Goal: Communication & Community: Answer question/provide support

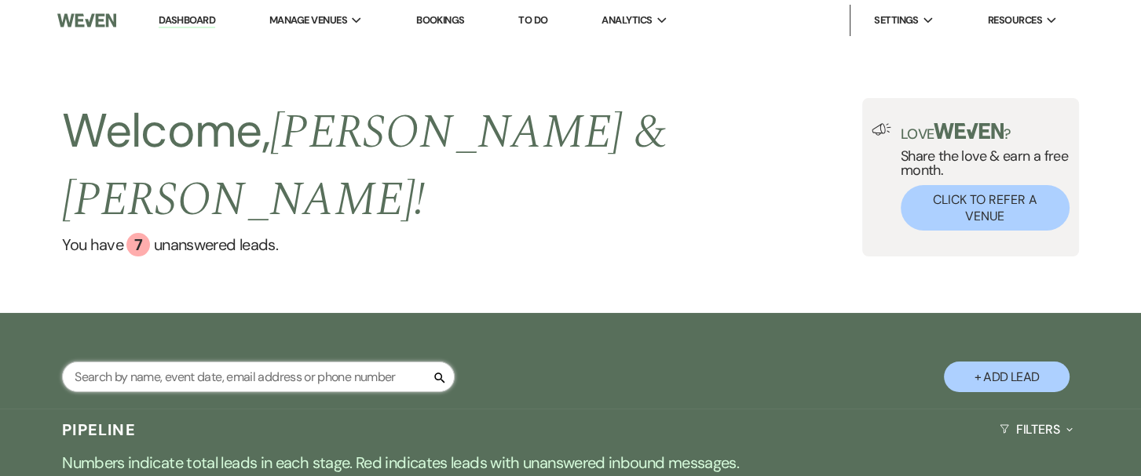
click at [157, 362] on input "text" at bounding box center [258, 377] width 392 height 31
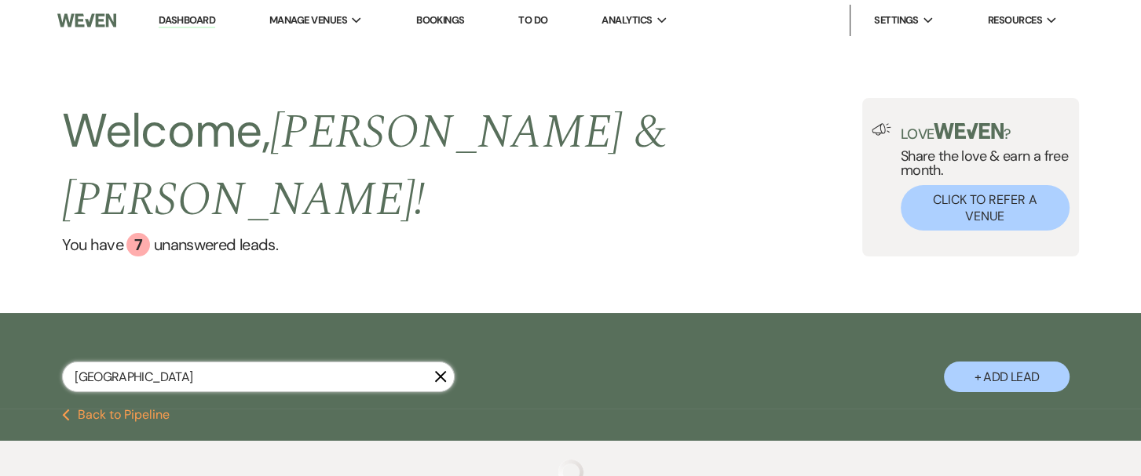
type input "[GEOGRAPHIC_DATA]"
select select "5"
select select "8"
select select "10"
select select "6"
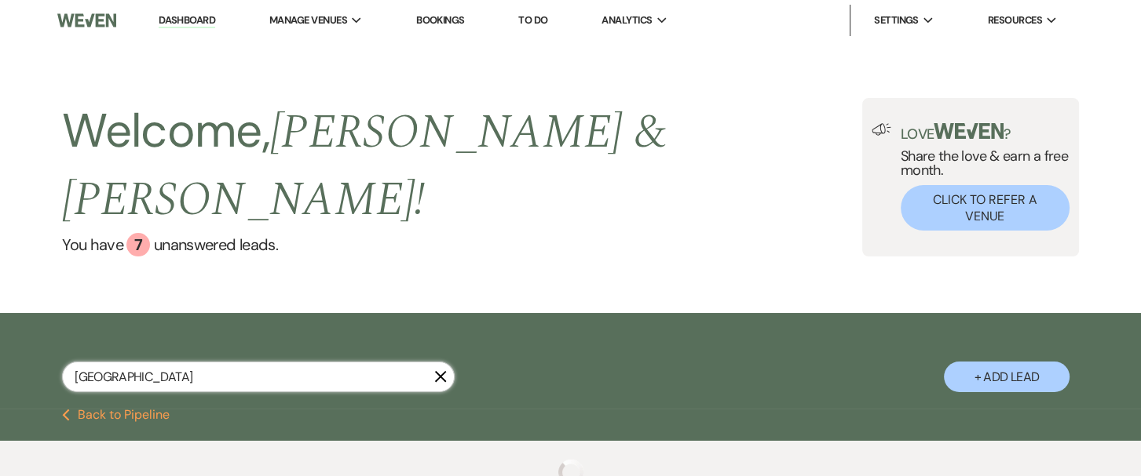
select select "6"
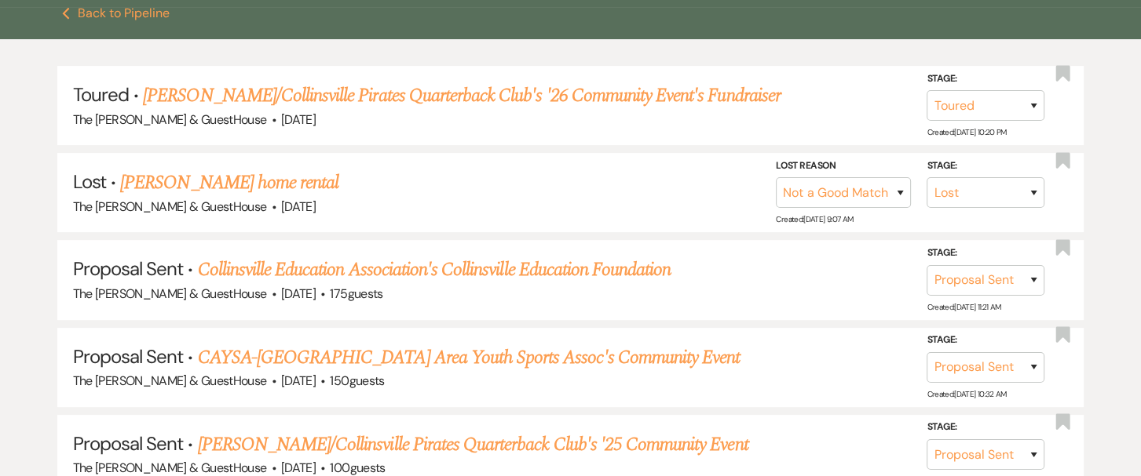
scroll to position [402, 0]
type input "[GEOGRAPHIC_DATA]"
click at [480, 256] on link "Collinsville Education Association's Collinsville Education Foundation" at bounding box center [434, 270] width 473 height 28
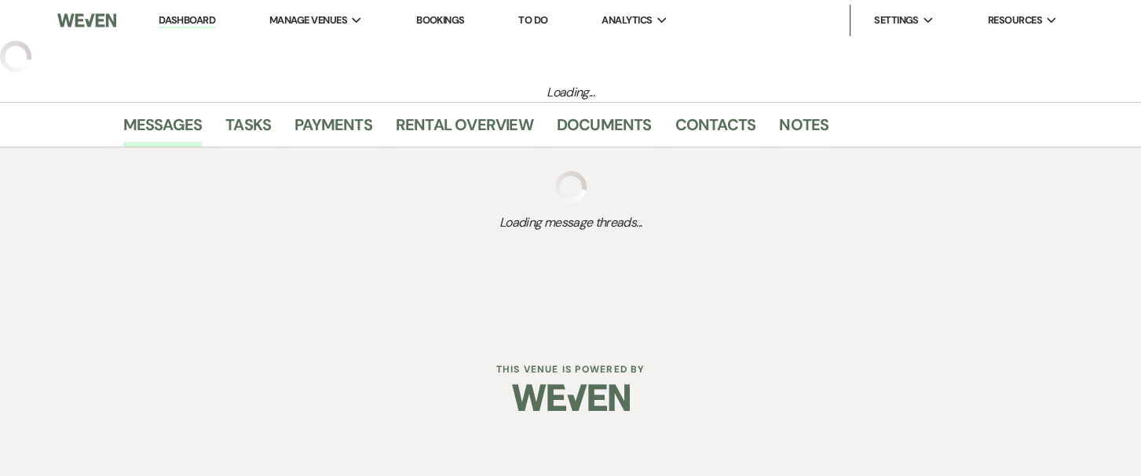
select select "6"
select select "13"
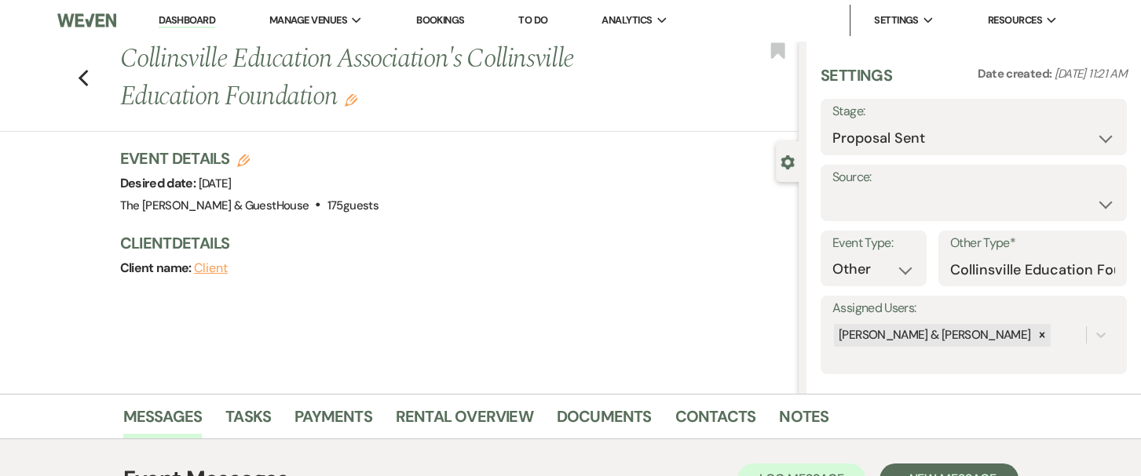
click at [578, 57] on h1 "Collinsville Education Association's Collinsville Education Foundation Edit" at bounding box center [388, 78] width 537 height 75
click at [355, 98] on use "button" at bounding box center [351, 100] width 13 height 13
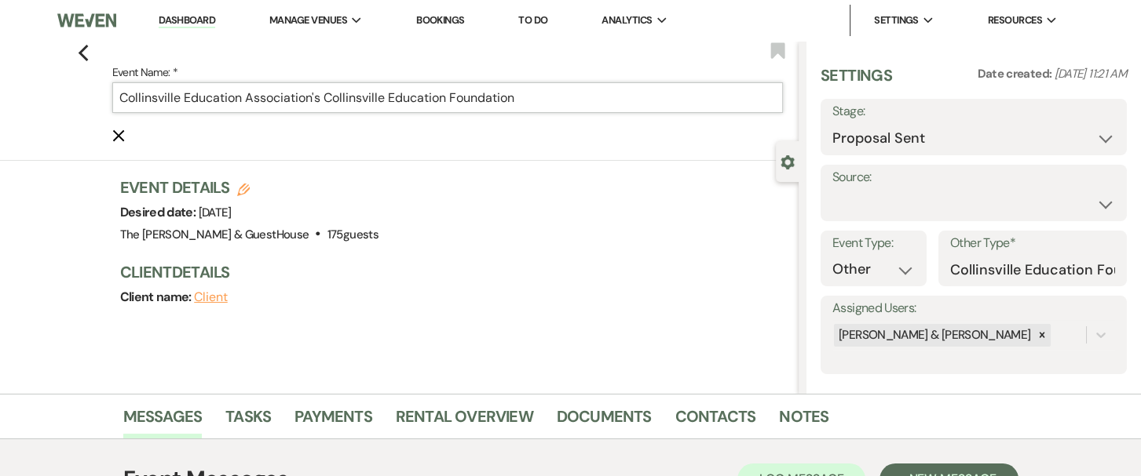
click at [390, 96] on input "Collinsville Education Association's Collinsville Education Foundation" at bounding box center [447, 97] width 671 height 31
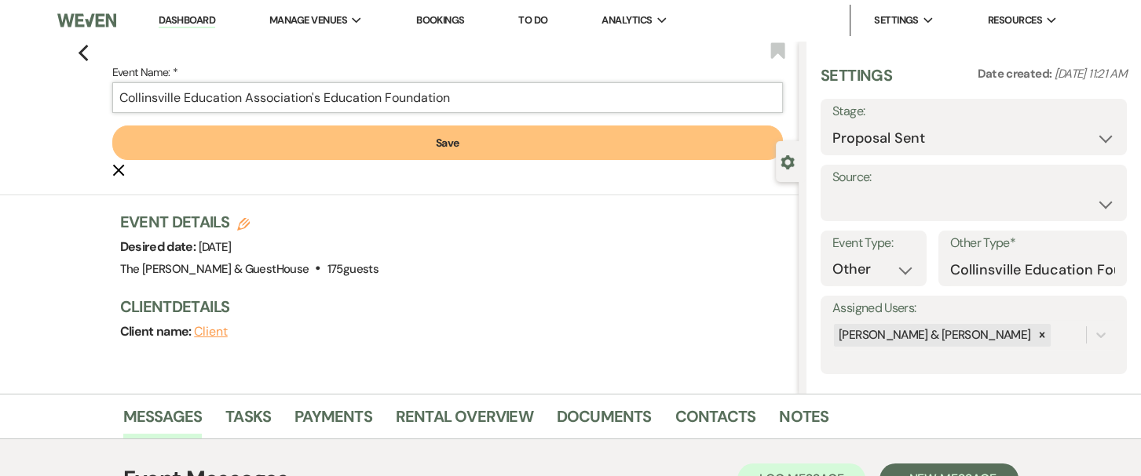
click at [456, 97] on input "Collinsville Education Association's Education Foundation" at bounding box center [447, 97] width 671 height 31
type input "Collinsville Education Association's Education Foundation/Awards"
click at [452, 146] on button "Save" at bounding box center [447, 143] width 671 height 35
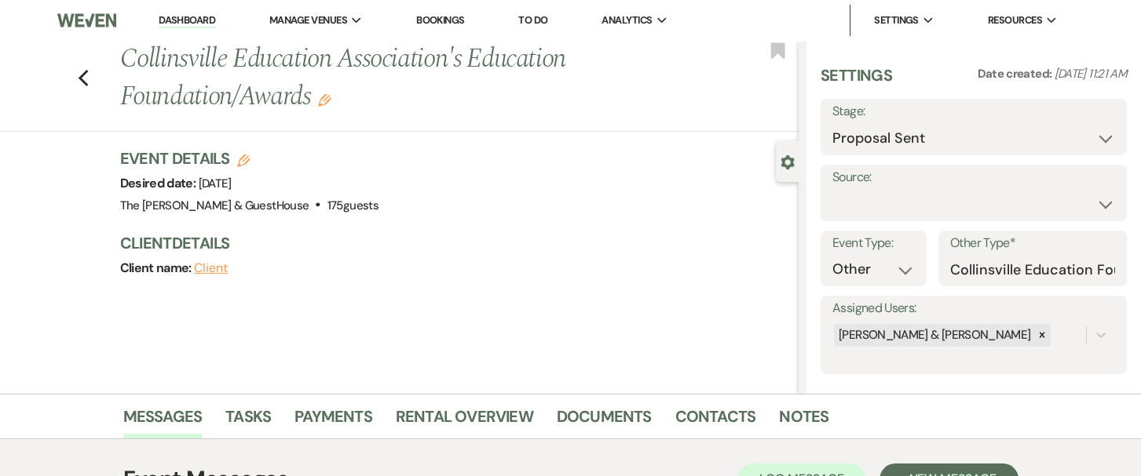
click at [327, 102] on icon "Edit" at bounding box center [324, 100] width 13 height 13
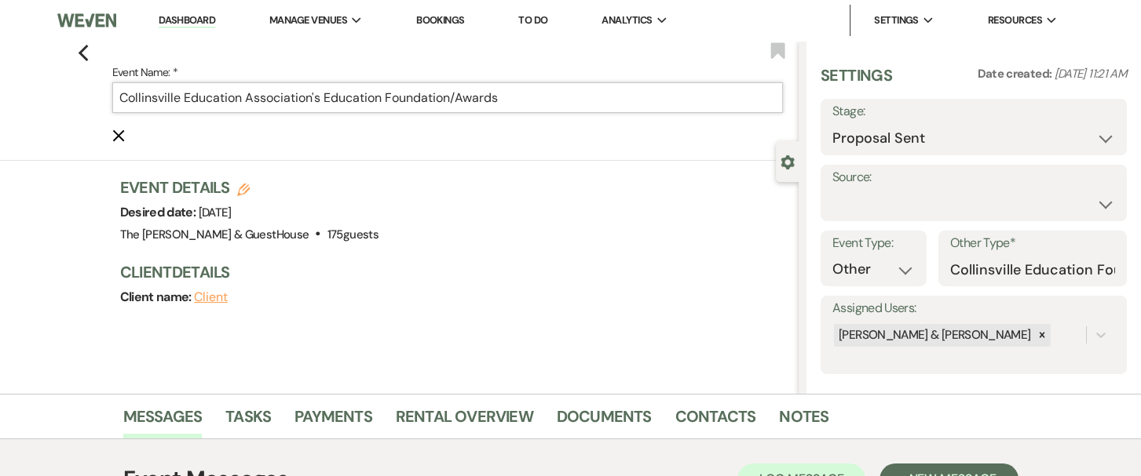
click at [386, 97] on input "Collinsville Education Association's Education Foundation/Awards" at bounding box center [447, 97] width 671 height 31
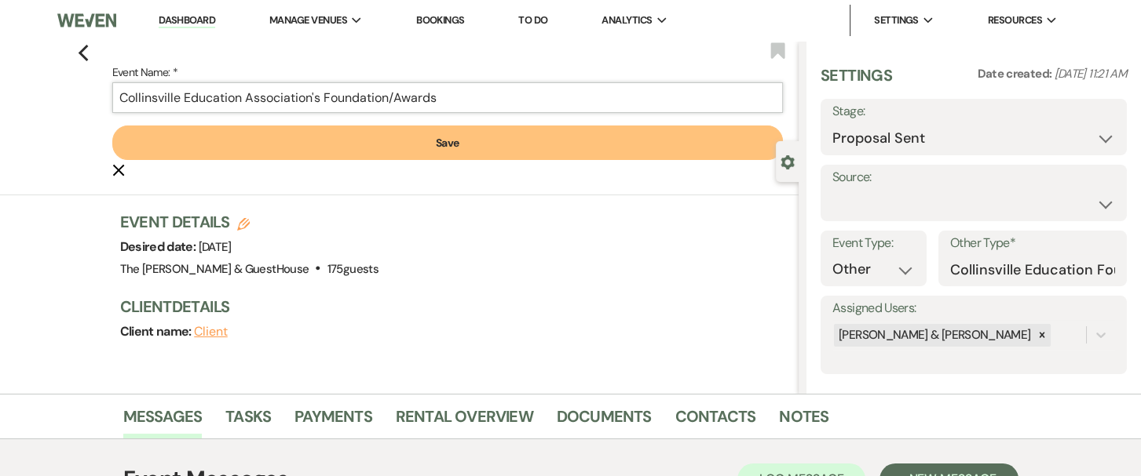
type input "Collinsville Education Association's Foundation/Awards"
click at [420, 148] on button "Save" at bounding box center [447, 143] width 671 height 35
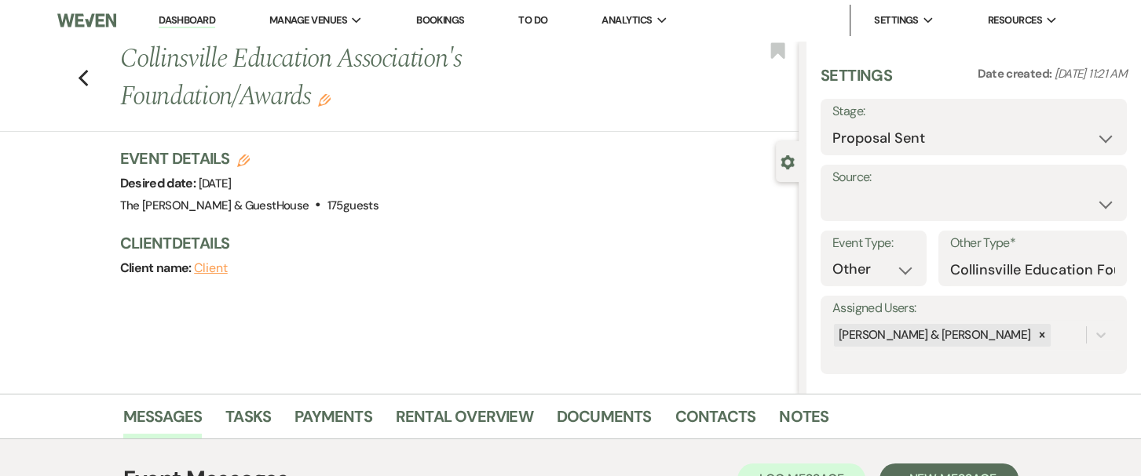
click at [330, 99] on icon "Edit" at bounding box center [324, 100] width 13 height 13
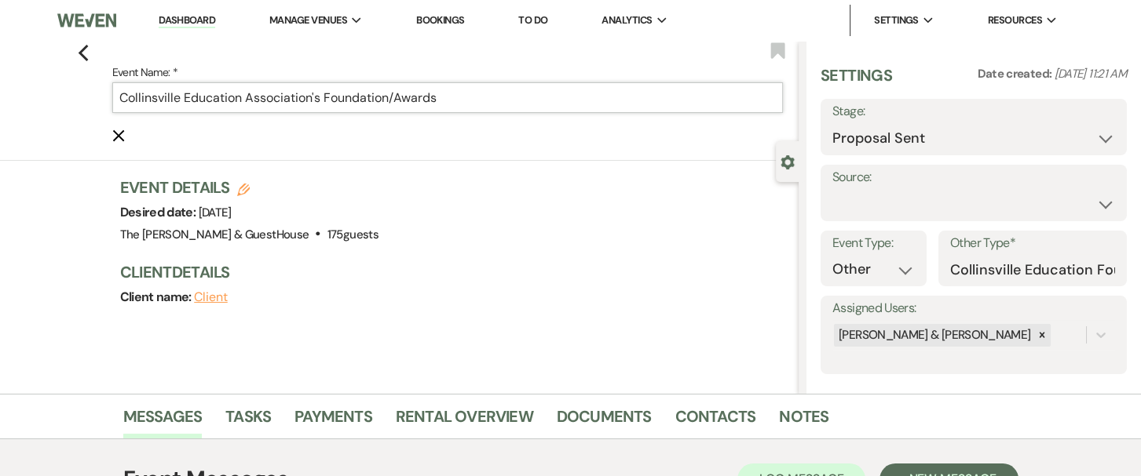
click at [400, 97] on input "Collinsville Education Association's Foundation/Awards" at bounding box center [447, 97] width 671 height 31
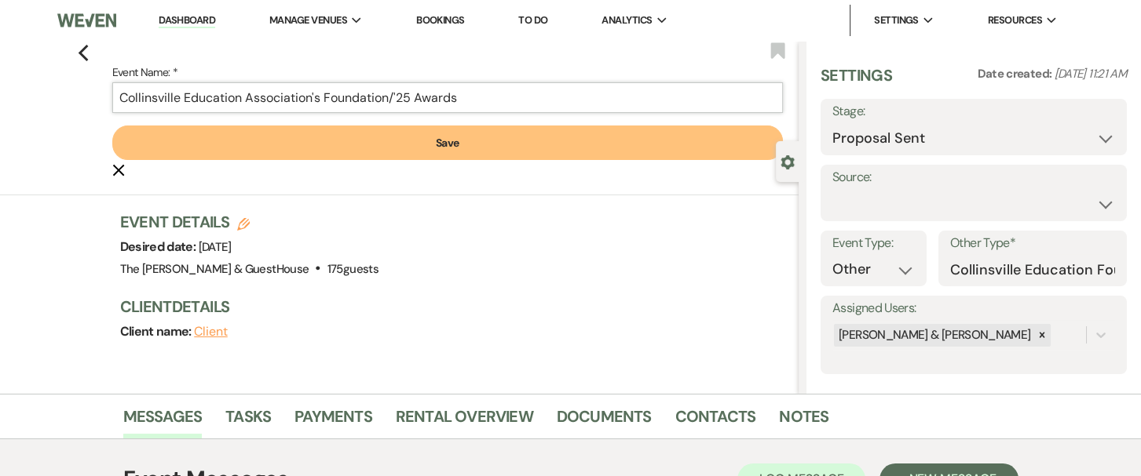
type input "Collinsville Education Association's Foundation/'25 Awards"
click at [407, 134] on button "Save" at bounding box center [447, 143] width 671 height 35
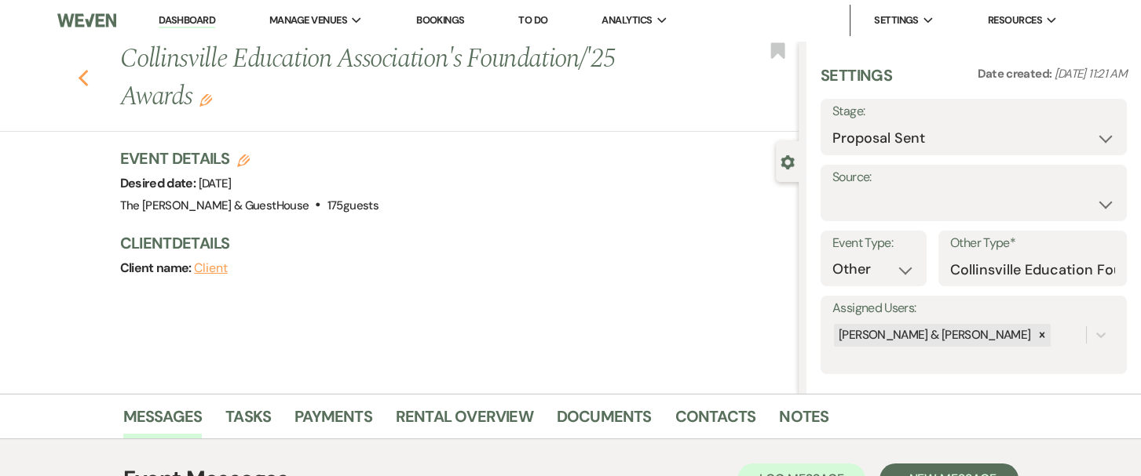
click at [88, 84] on use "button" at bounding box center [83, 78] width 10 height 17
select select "5"
select select "8"
select select "10"
select select "6"
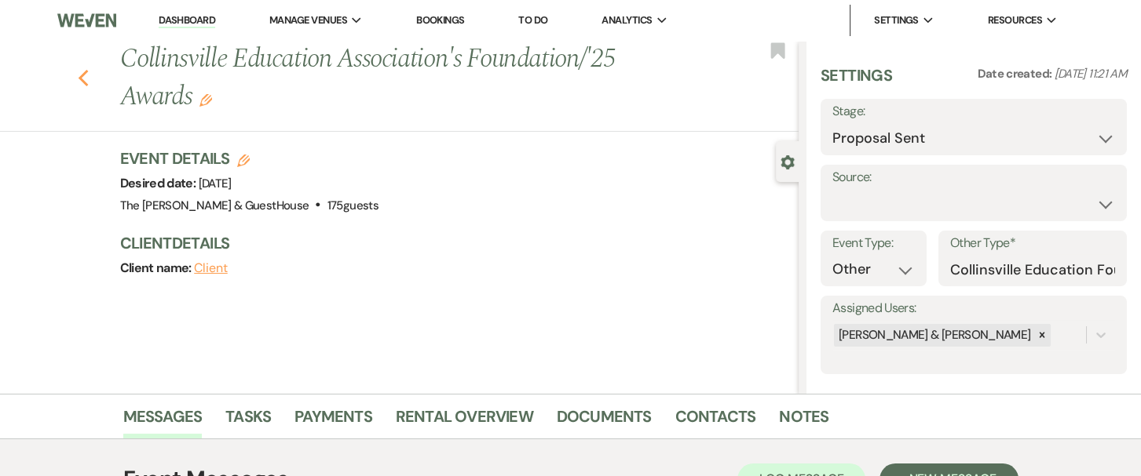
select select "6"
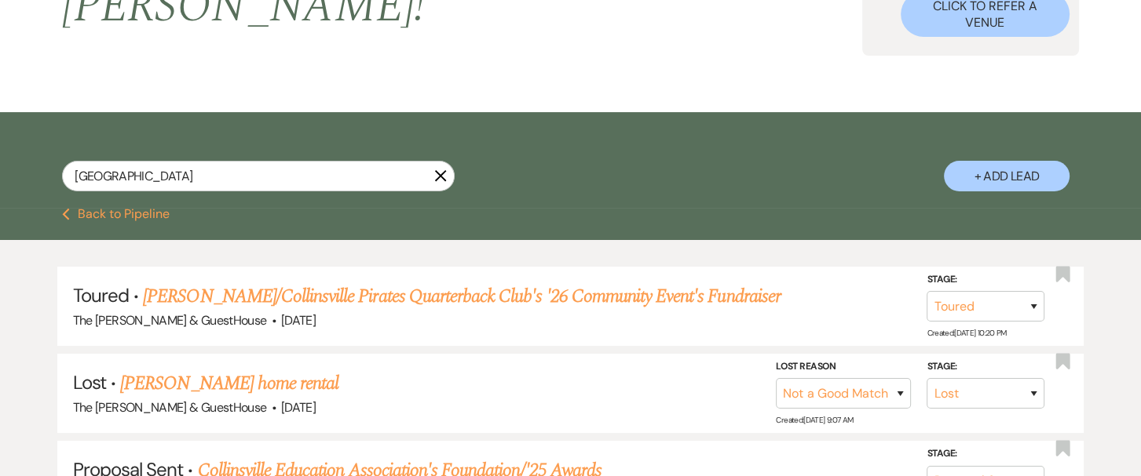
scroll to position [192, 0]
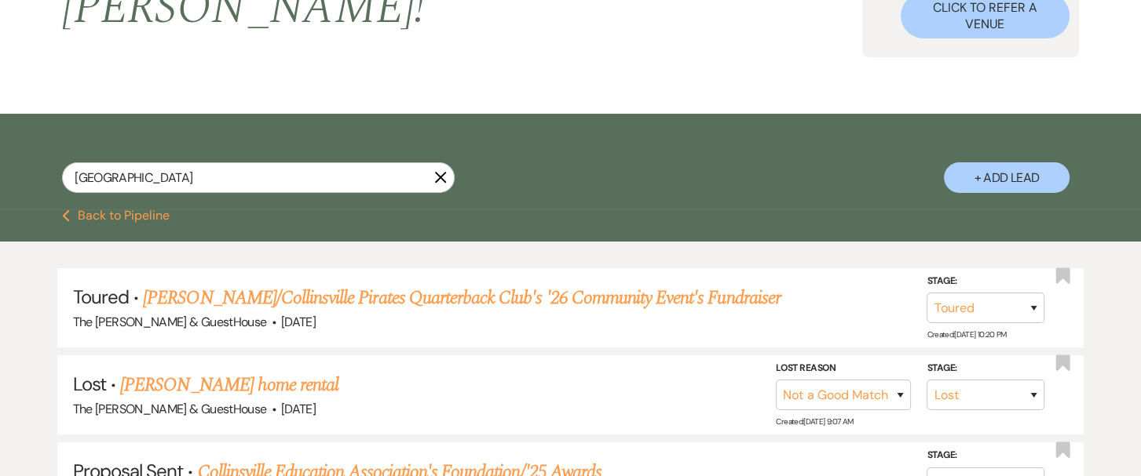
click at [1014, 162] on button "+ Add Lead" at bounding box center [1006, 177] width 126 height 31
select select "604"
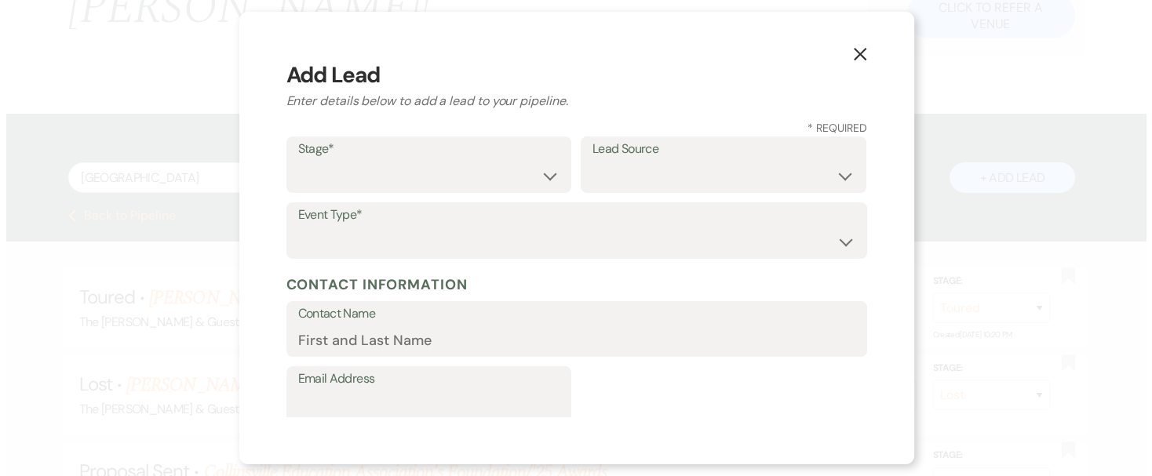
scroll to position [193, 0]
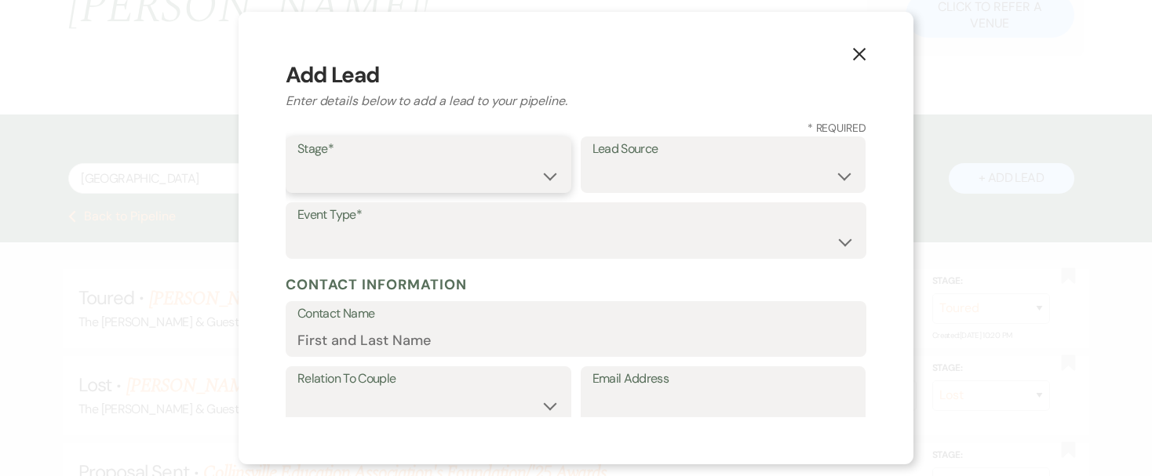
click at [536, 181] on select "Inquiry Follow Up Tour Requested Tour Confirmed Toured Proposal Sent Booked Lost" at bounding box center [428, 176] width 262 height 31
select select "6"
click at [297, 161] on select "Inquiry Follow Up Tour Requested Tour Confirmed Toured Proposal Sent Booked Lost" at bounding box center [428, 176] width 262 height 31
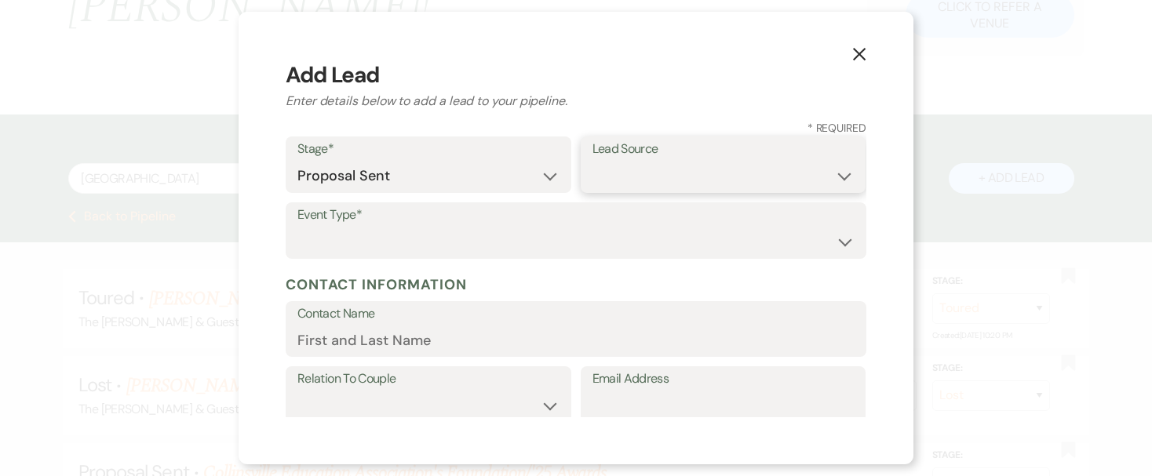
click at [834, 170] on select "Weven Venue Website Instagram Facebook Pinterest Google The Knot Wedding Wire H…" at bounding box center [724, 176] width 262 height 31
select select "14"
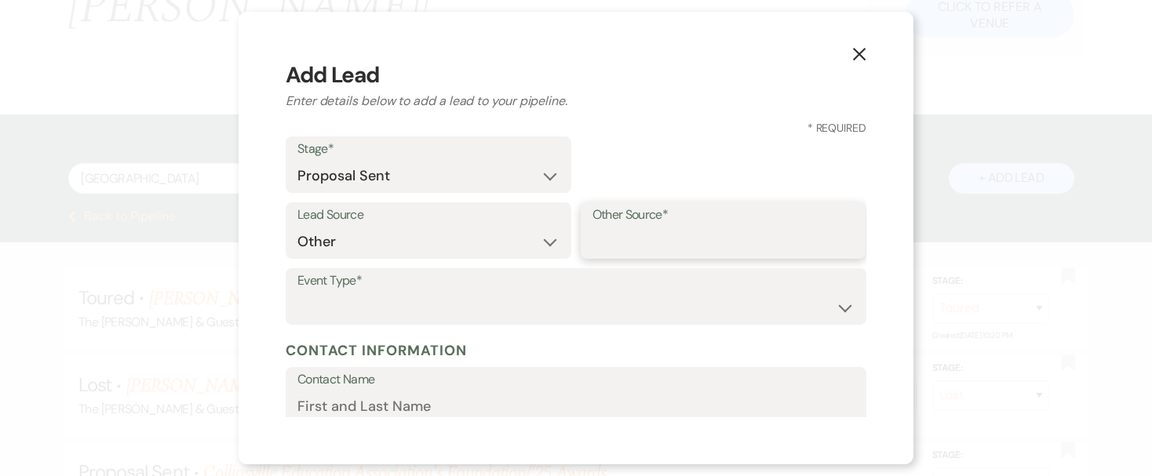
click at [675, 235] on input "Other Source*" at bounding box center [724, 242] width 262 height 31
type input "repeat customer"
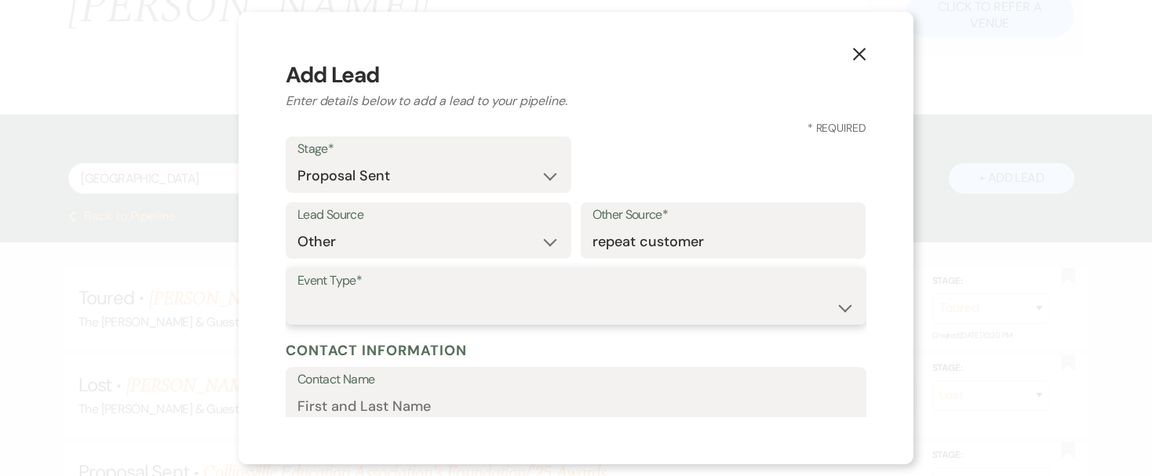
click at [618, 305] on select "Wedding Anniversary Party Baby Shower Bachelorette / Bachelor Party Birthday Pa…" at bounding box center [575, 308] width 557 height 31
select select "20"
click at [297, 293] on select "Wedding Anniversary Party Baby Shower Bachelorette / Bachelor Party Birthday Pa…" at bounding box center [575, 308] width 557 height 31
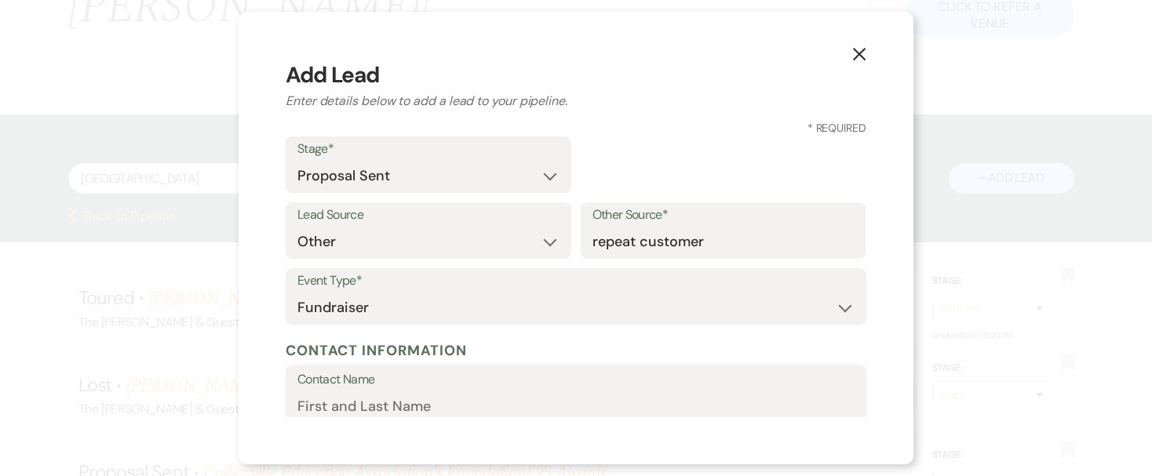
click at [425, 400] on input "Contact Name" at bounding box center [575, 407] width 557 height 31
type input "[PERSON_NAME]"
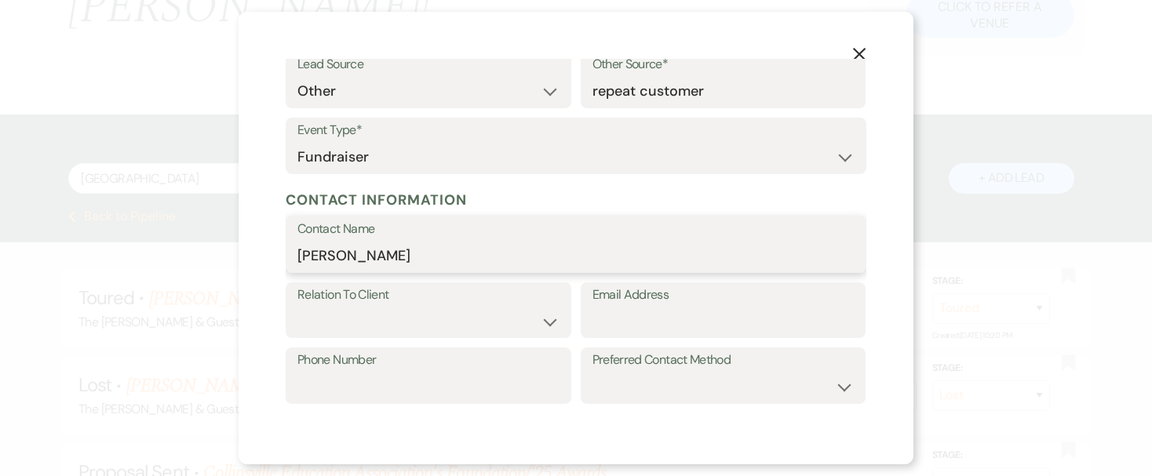
scroll to position [159, 0]
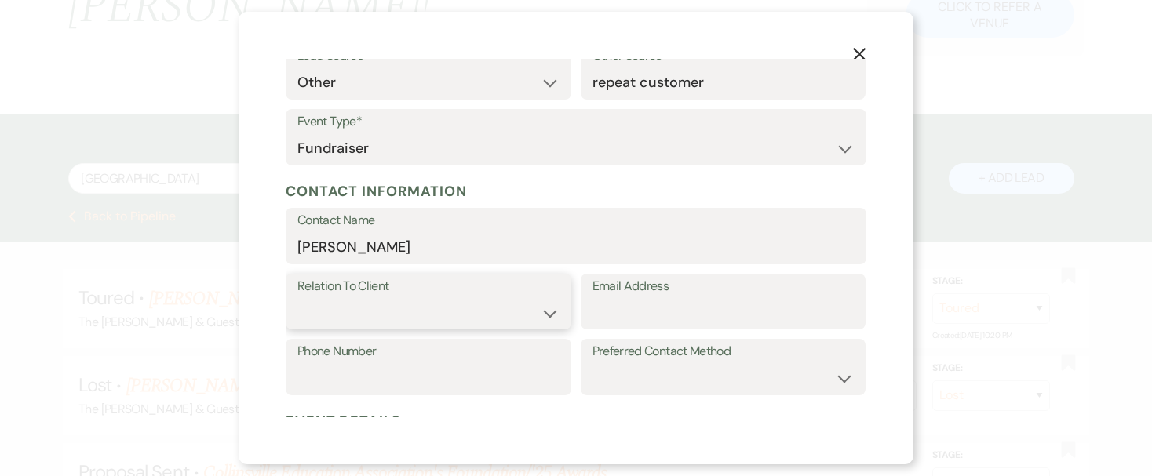
click at [542, 313] on select "Client Event Planner Parent of Client Family Member Friend Other" at bounding box center [428, 312] width 262 height 31
select select "2"
click at [297, 297] on select "Client Event Planner Parent of Client Family Member Friend Other" at bounding box center [428, 312] width 262 height 31
click at [640, 297] on input "Email Address" at bounding box center [724, 312] width 262 height 31
type input "[EMAIL_ADDRESS][DOMAIN_NAME]"
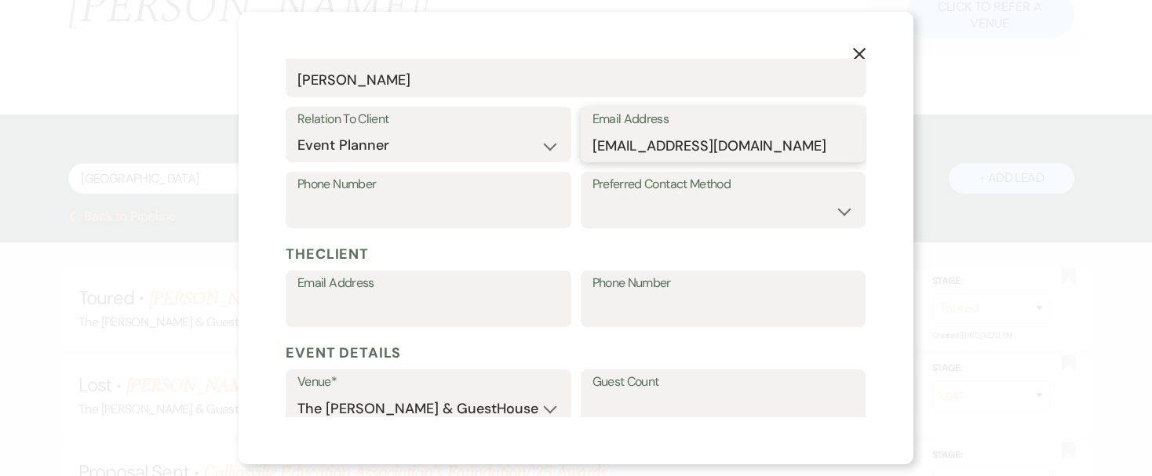
scroll to position [328, 0]
click at [477, 311] on input "Email Address" at bounding box center [428, 309] width 262 height 31
click at [473, 313] on input "Email Address" at bounding box center [428, 309] width 262 height 31
type input "C"
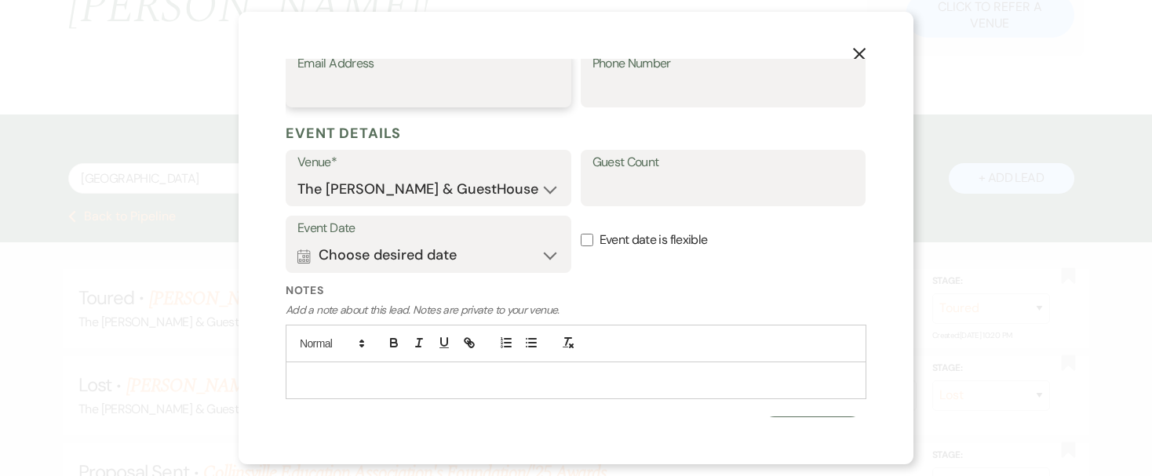
scroll to position [548, 0]
click at [537, 250] on button "Calendar Choose desired date Expand" at bounding box center [428, 254] width 262 height 31
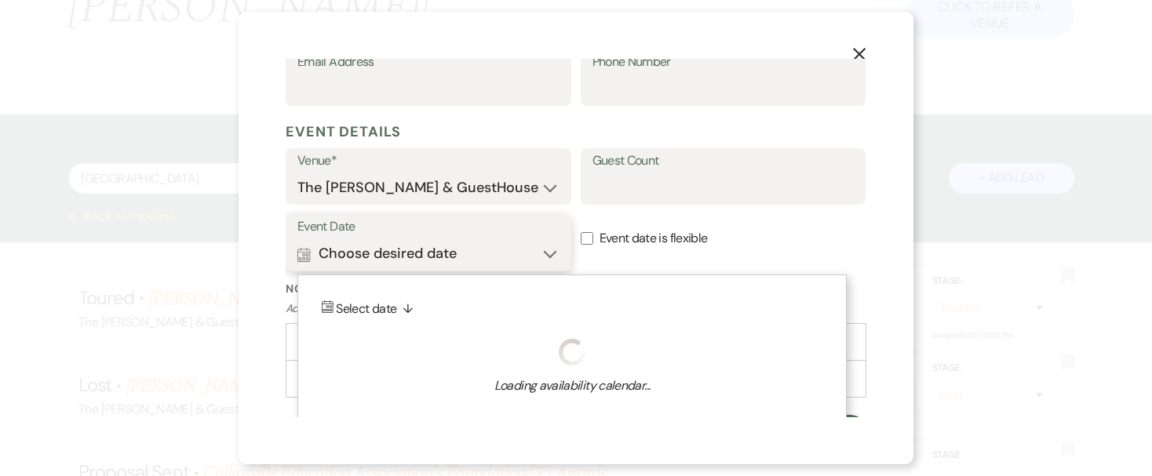
scroll to position [575, 0]
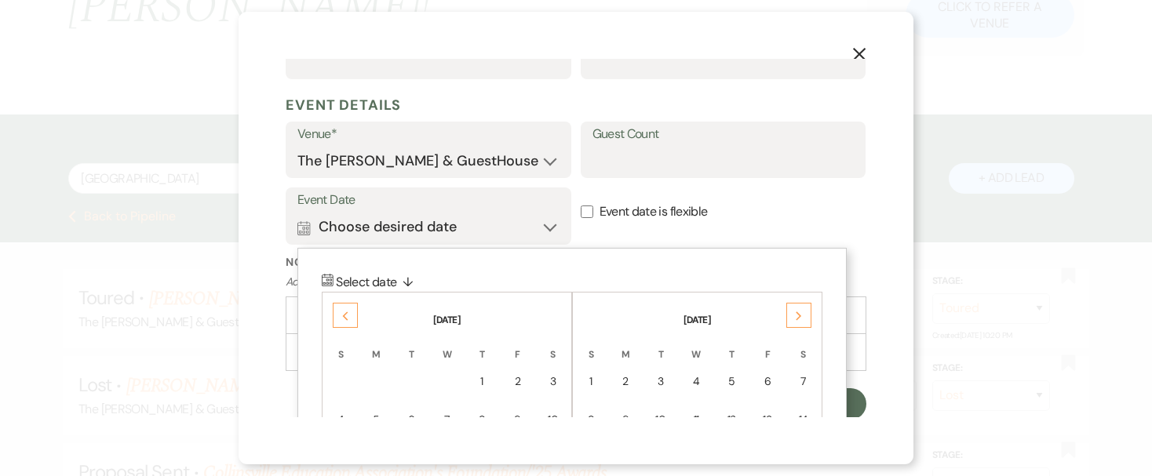
click at [340, 309] on div "Previous" at bounding box center [345, 315] width 25 height 25
click at [518, 382] on div "3" at bounding box center [518, 382] width 13 height 16
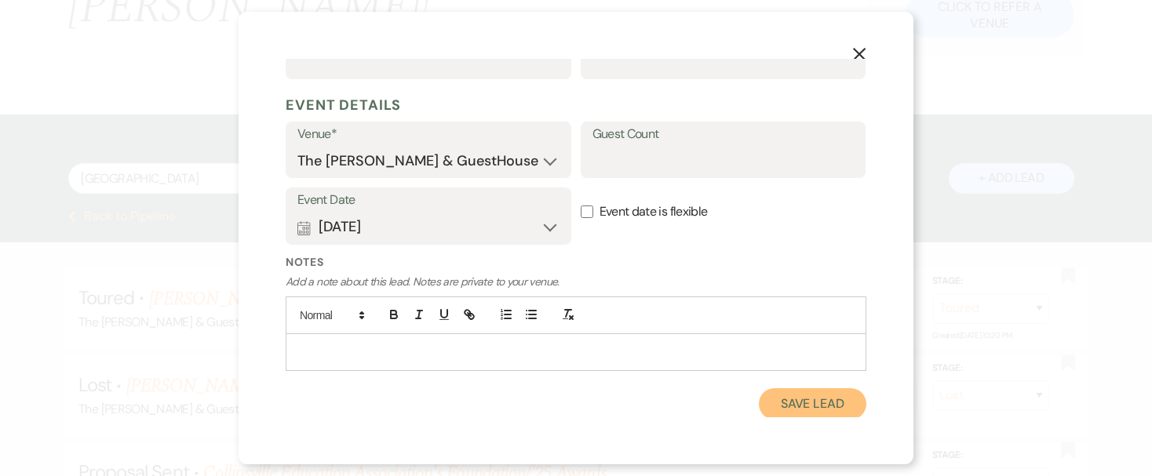
click at [772, 393] on button "Save Lead" at bounding box center [813, 404] width 108 height 31
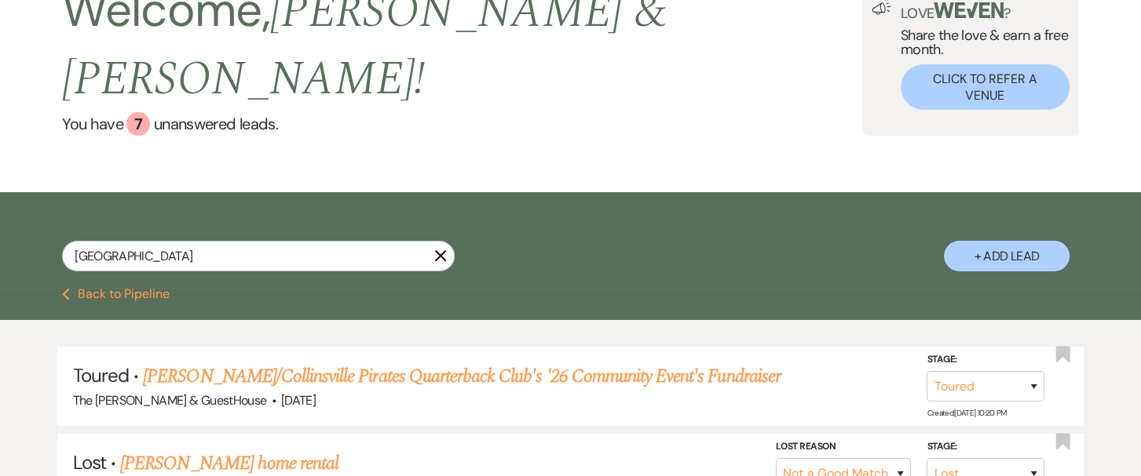
scroll to position [119, 0]
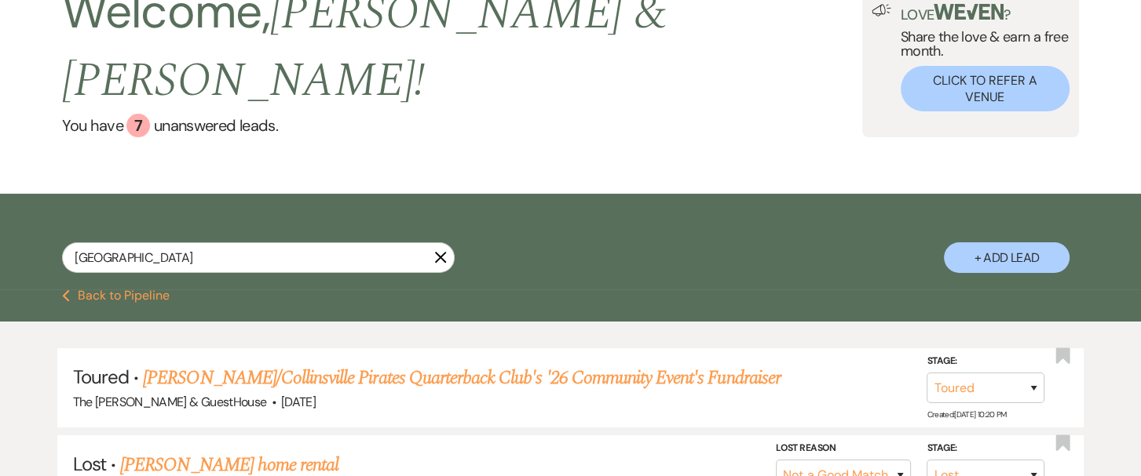
click at [438, 252] on use "button" at bounding box center [441, 258] width 12 height 12
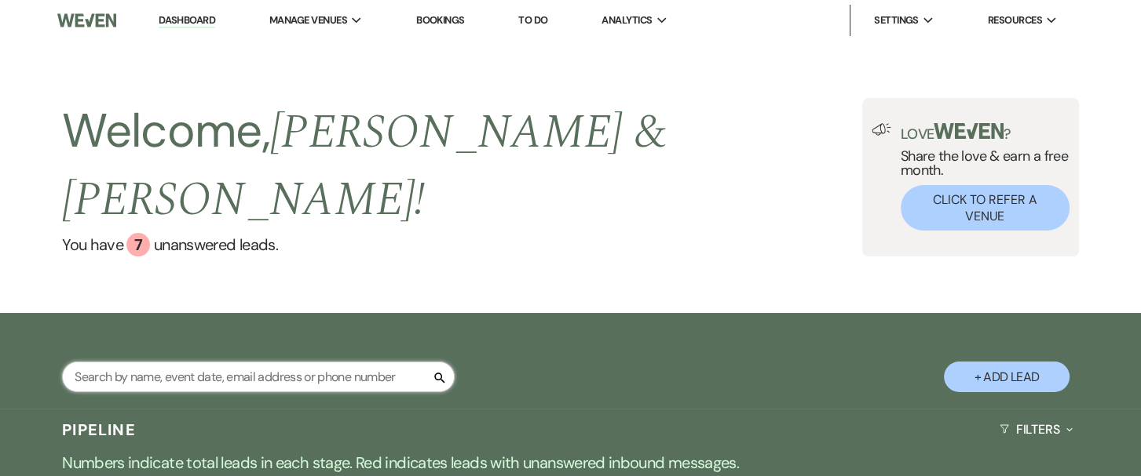
click at [325, 362] on input "text" at bounding box center [258, 377] width 392 height 31
click at [325, 362] on input "l" at bounding box center [258, 377] width 392 height 31
type input "[PERSON_NAME]"
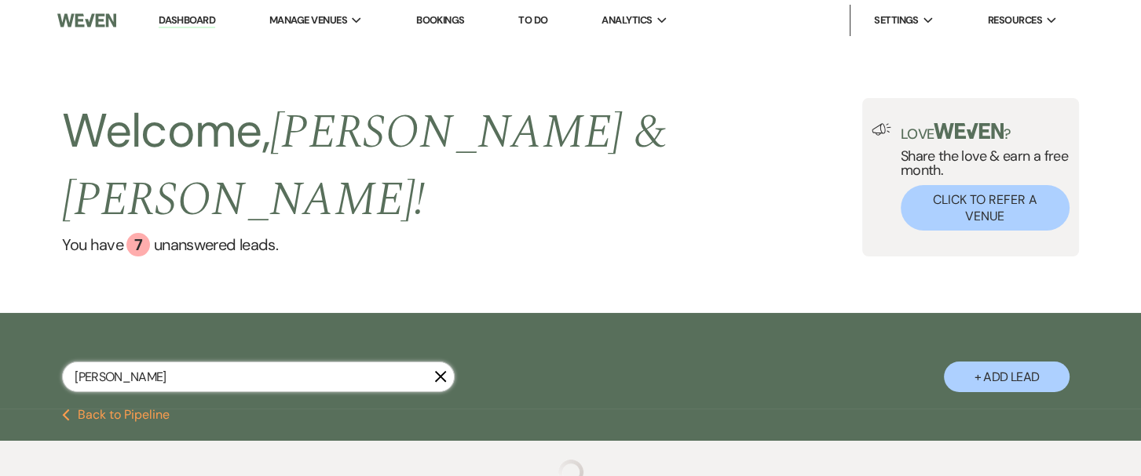
select select "6"
select select "4"
select select "6"
select select "2"
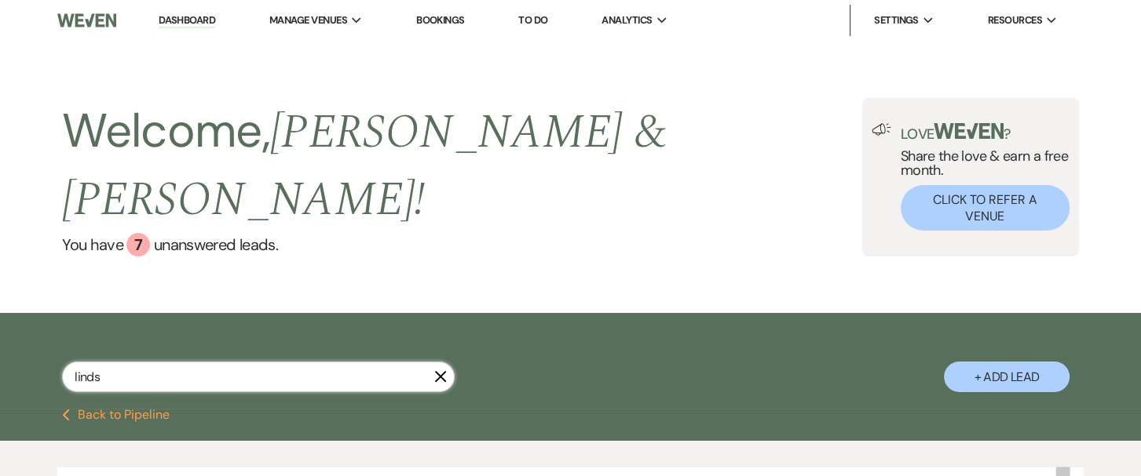
type input "lindsa"
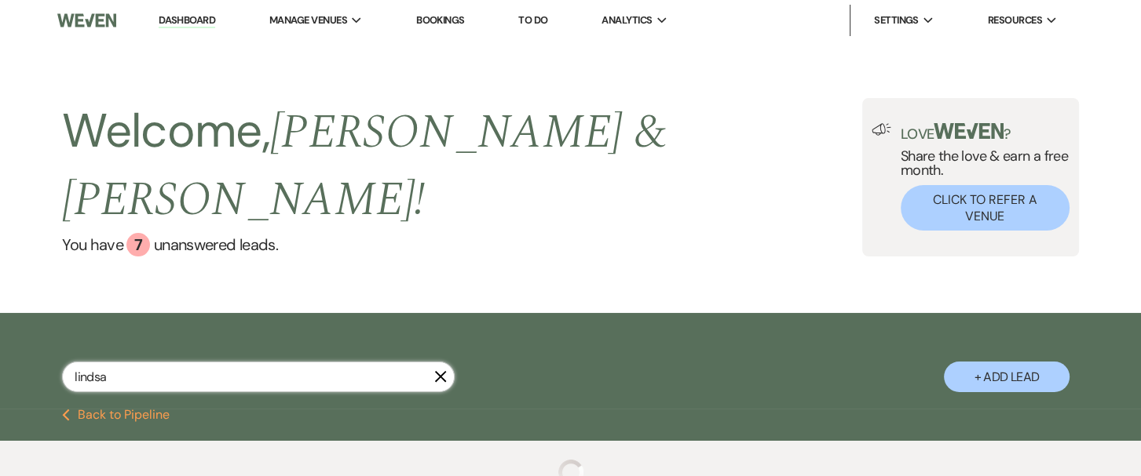
select select "6"
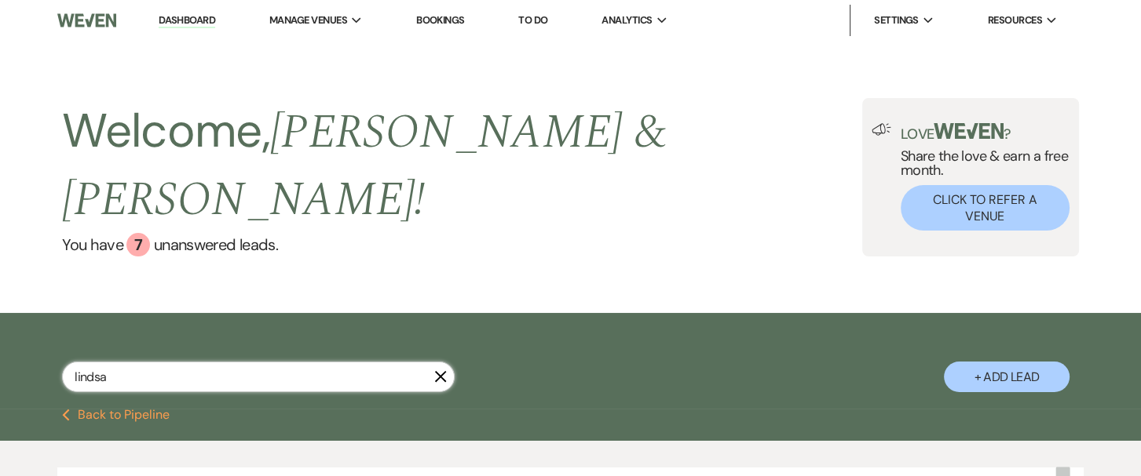
type input "[PERSON_NAME]"
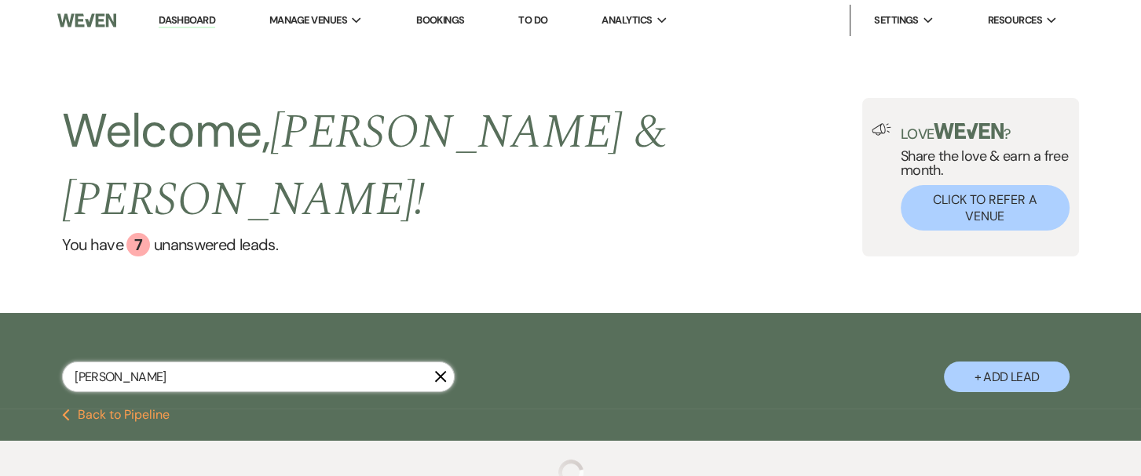
select select "6"
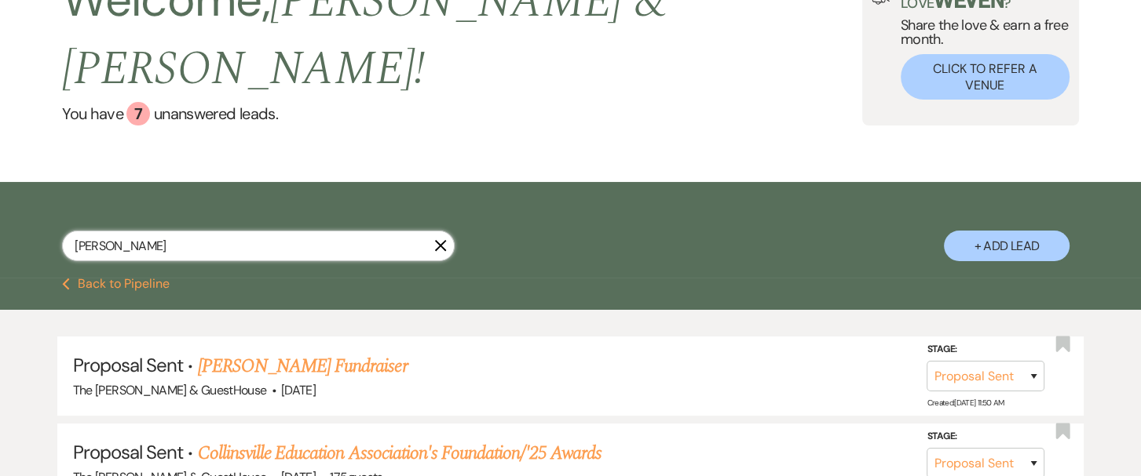
scroll to position [135, 0]
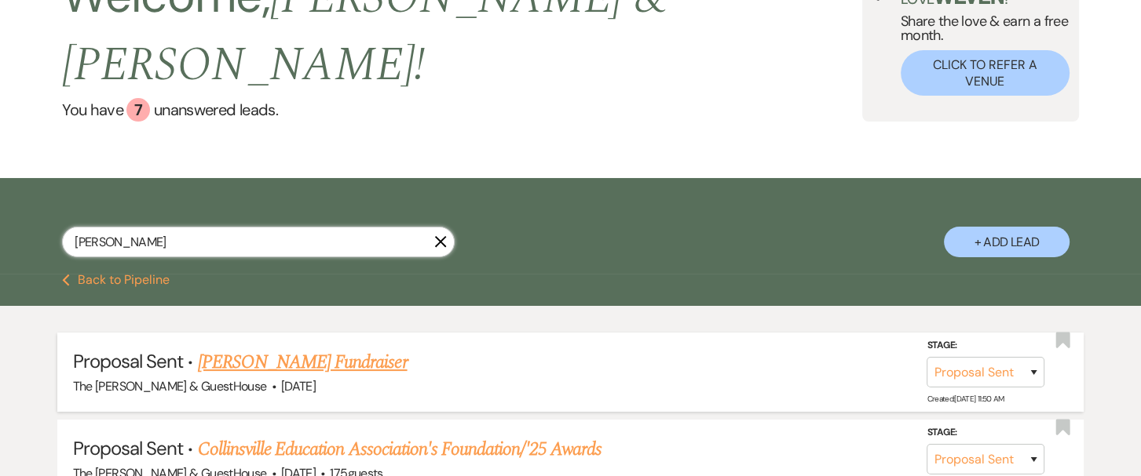
type input "[PERSON_NAME]"
click at [334, 349] on link "[PERSON_NAME] Fundraiser" at bounding box center [303, 363] width 210 height 28
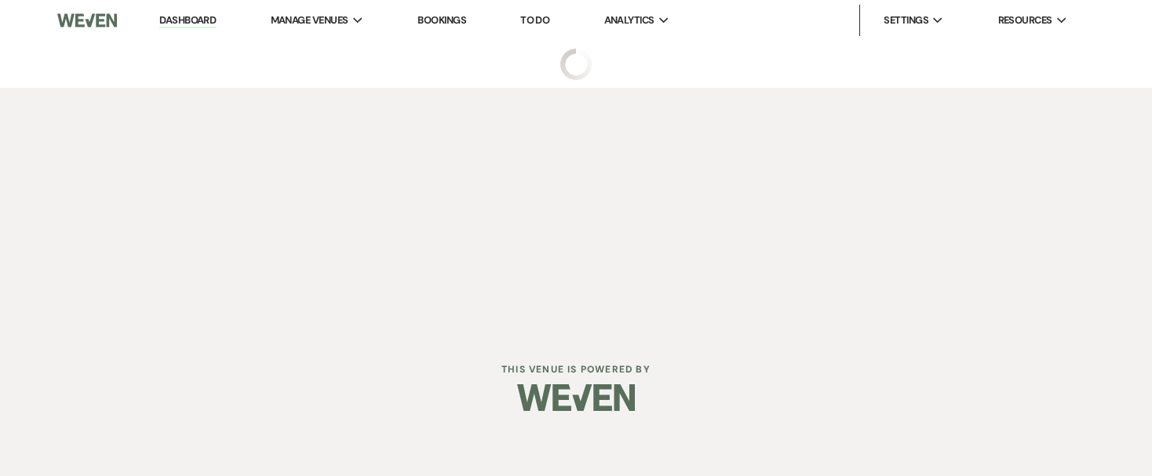
select select "6"
select select "14"
select select "20"
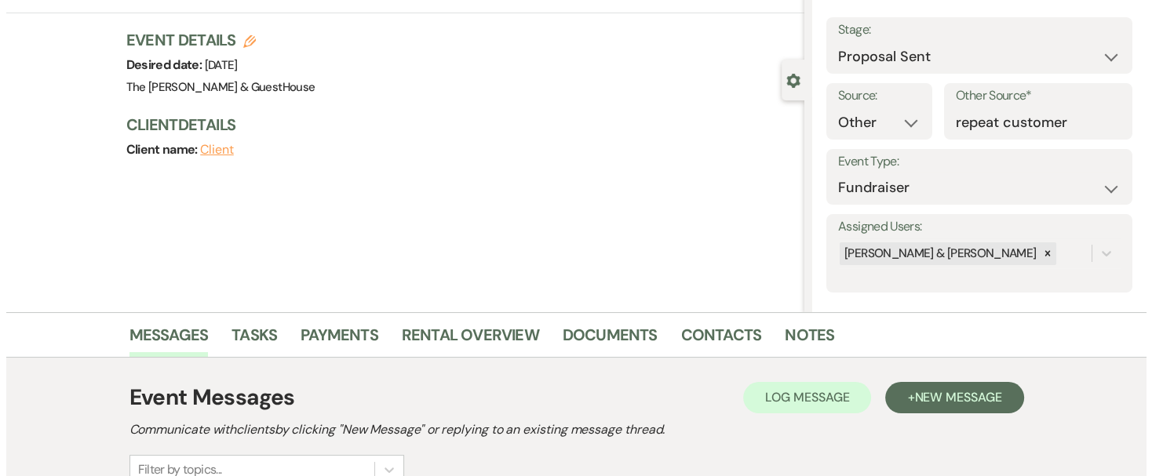
scroll to position [74, 0]
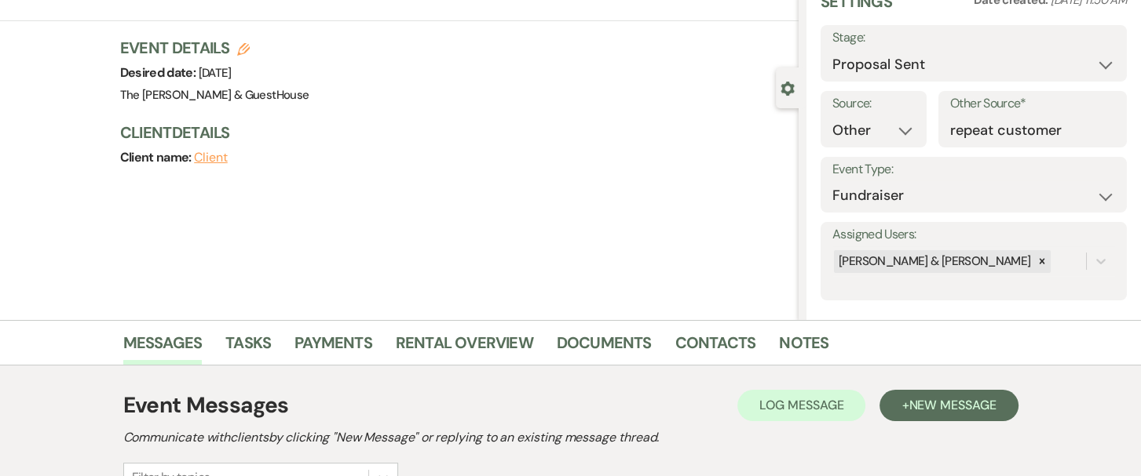
click at [220, 152] on button "Client" at bounding box center [211, 157] width 34 height 13
select select "1"
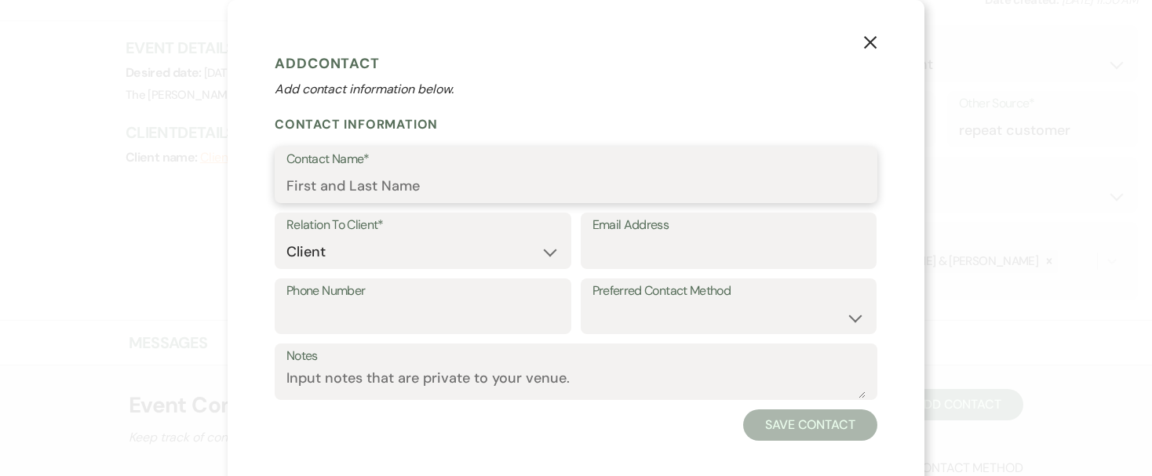
click at [418, 179] on input "Contact Name*" at bounding box center [576, 186] width 579 height 31
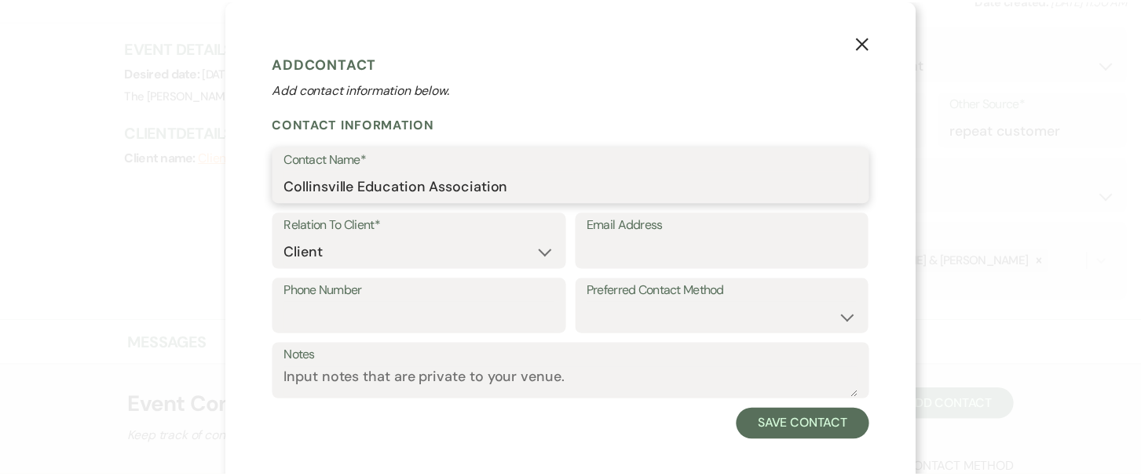
scroll to position [11, 0]
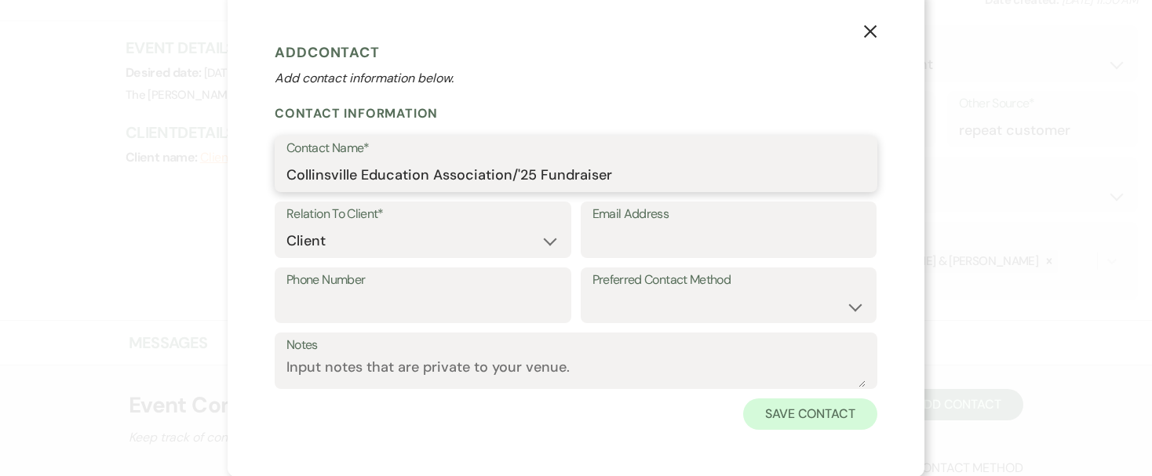
type input "Collinsville Education Association/'25 Fundraiser"
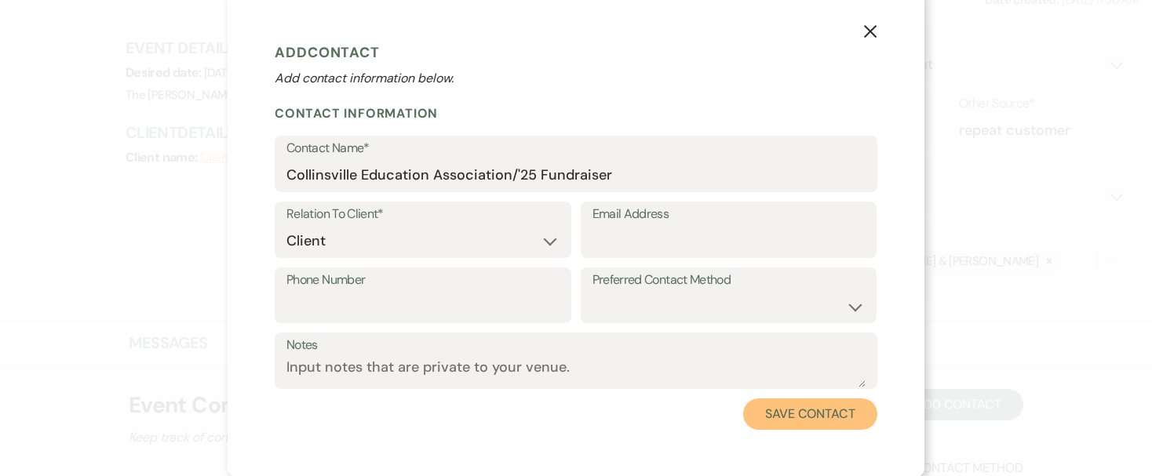
click at [819, 418] on button "Save Contact" at bounding box center [810, 414] width 134 height 31
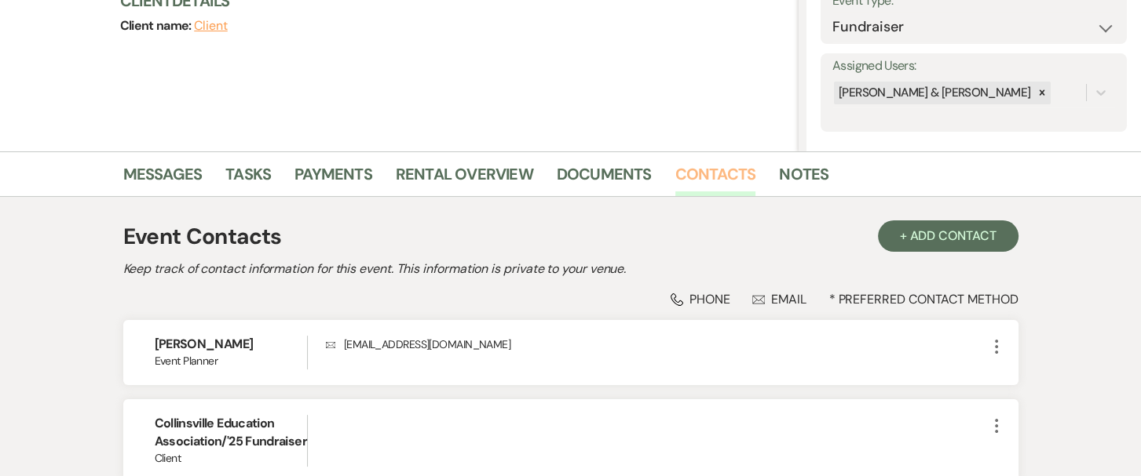
scroll to position [242, 0]
click at [173, 170] on link "Messages" at bounding box center [162, 179] width 79 height 35
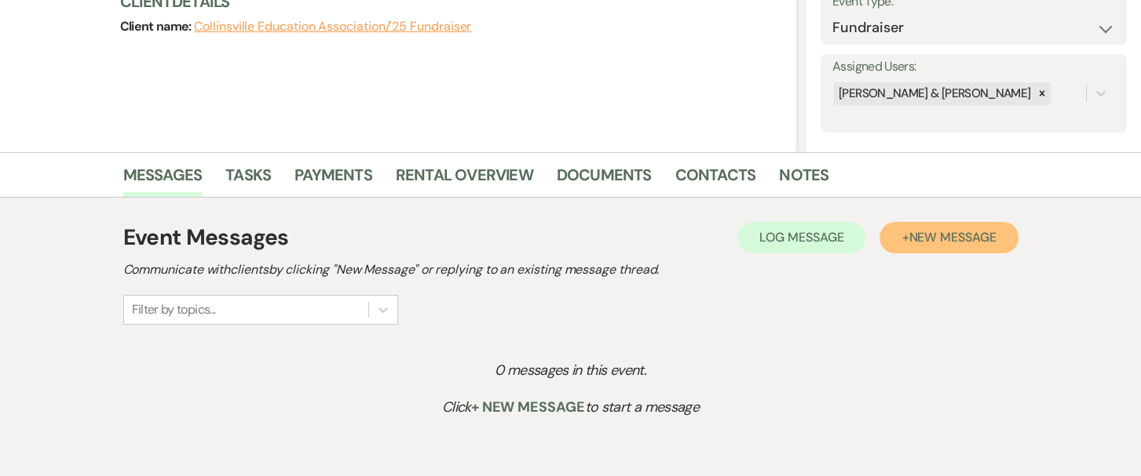
click at [911, 238] on span "New Message" at bounding box center [951, 237] width 87 height 16
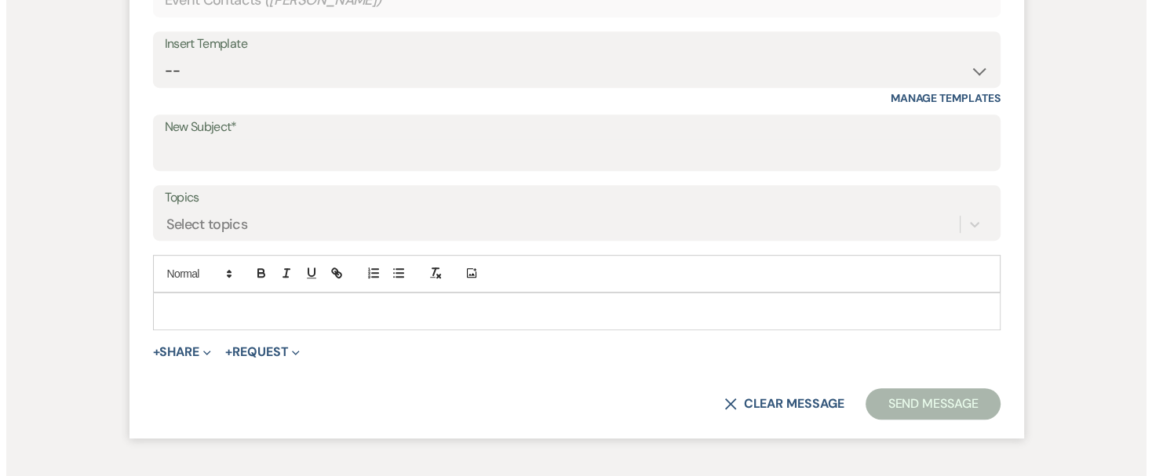
scroll to position [703, 0]
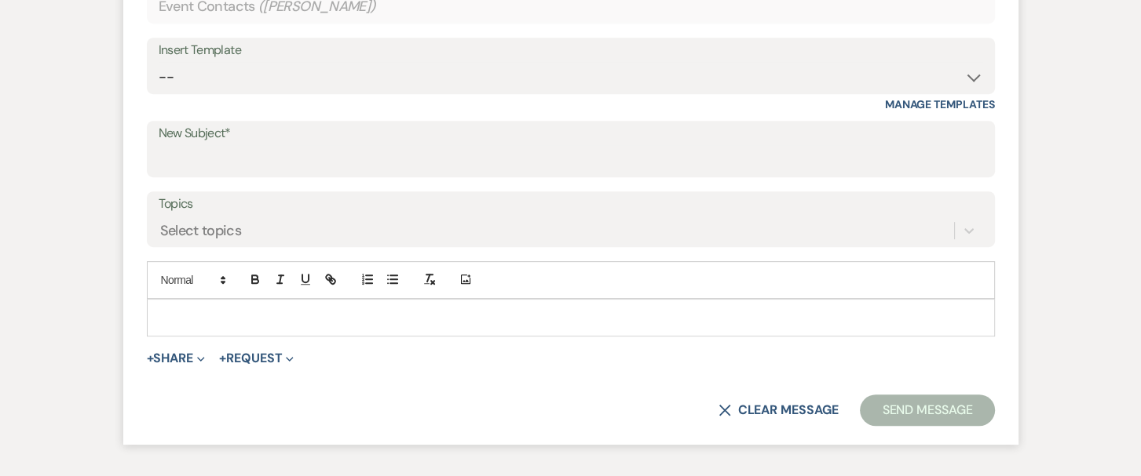
click at [531, 310] on p at bounding box center [570, 317] width 823 height 17
click at [162, 356] on button "+ Share Expand" at bounding box center [176, 358] width 59 height 13
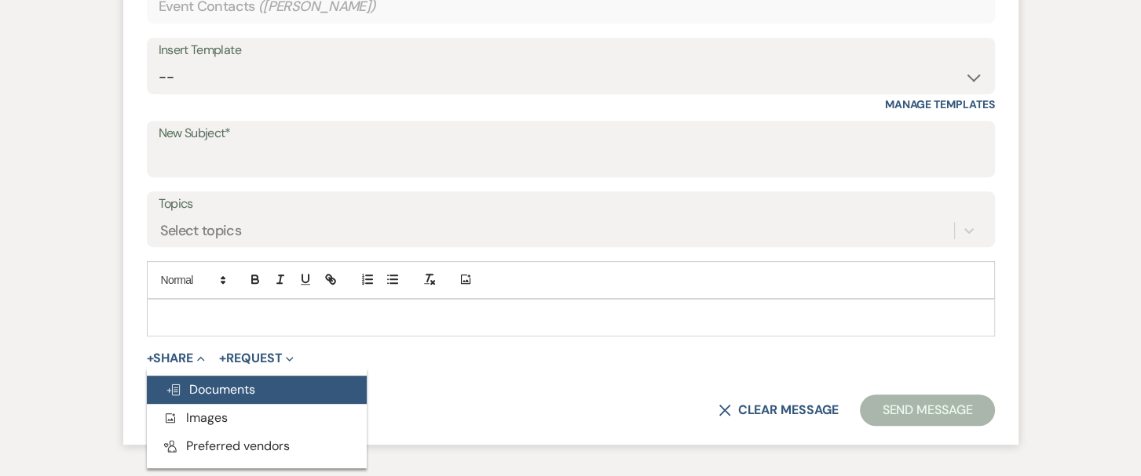
click at [182, 385] on span "Doc Upload Documents" at bounding box center [210, 389] width 89 height 16
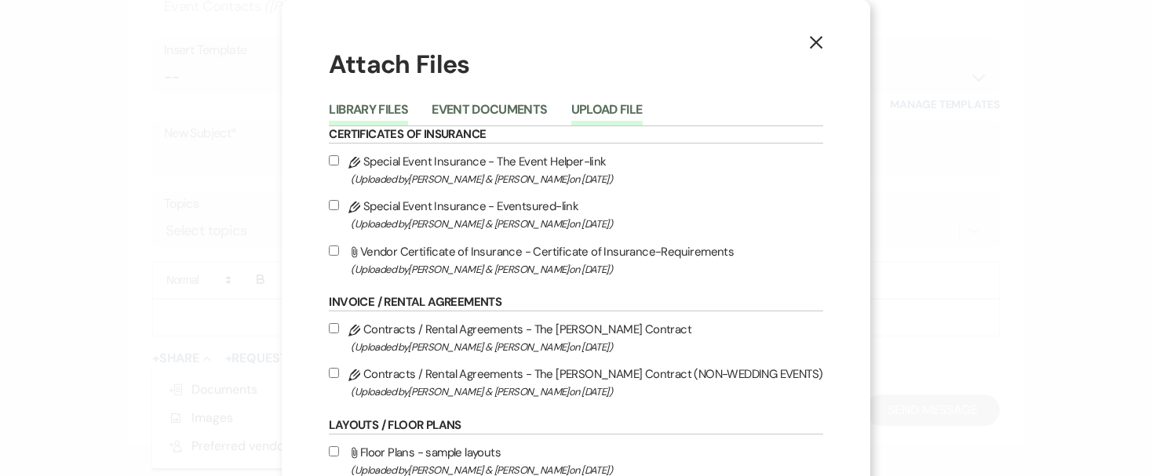
click at [599, 109] on button "Upload File" at bounding box center [606, 115] width 71 height 22
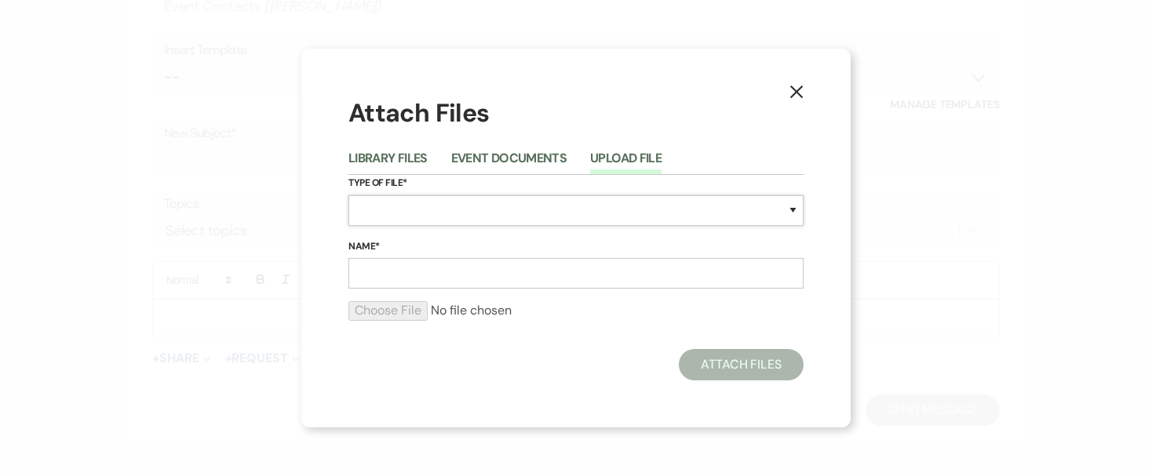
click at [455, 198] on select "Special Event Insurance Vendor Certificate of Insurance Contracts / Rental Agre…" at bounding box center [576, 210] width 455 height 31
select select "0"
click at [349, 195] on select "Special Event Insurance Vendor Certificate of Insurance Contracts / Rental Agre…" at bounding box center [576, 210] width 455 height 31
click at [385, 275] on input "Name*" at bounding box center [576, 273] width 455 height 31
type input "contract"
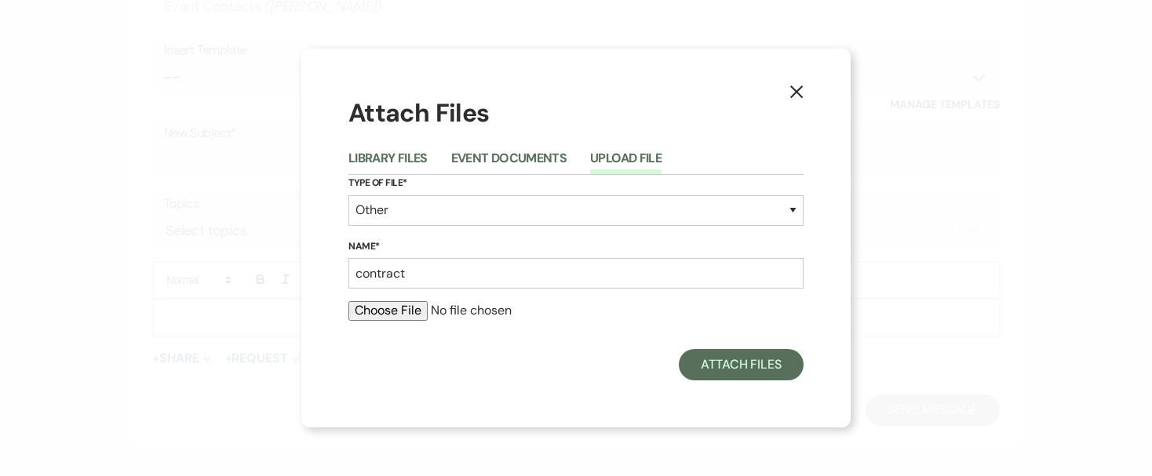
click at [399, 314] on input "file" at bounding box center [576, 310] width 455 height 19
type input "C:\fakepath\CONTRACT #1A Collinsville '25 Education Foundation Fundraiser.pdf"
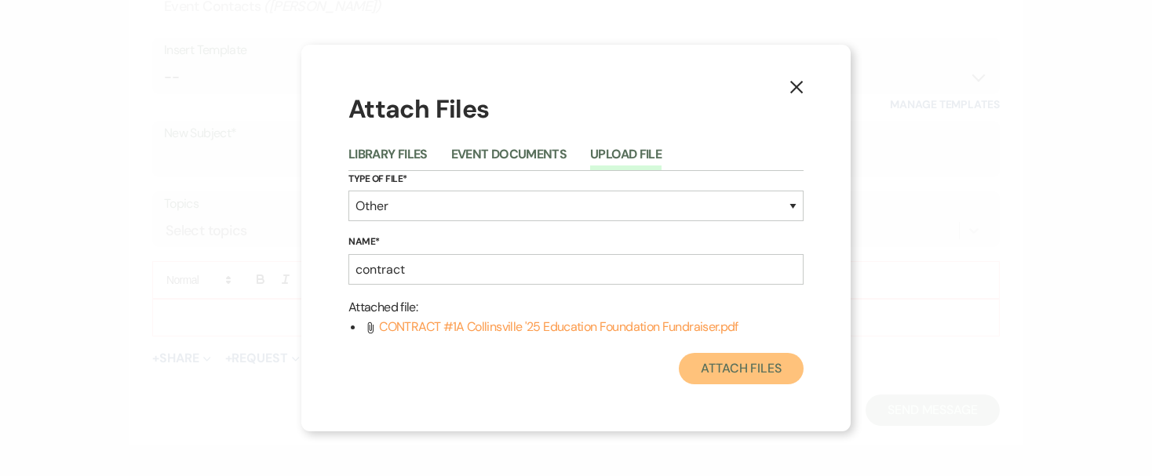
click at [706, 370] on button "Attach Files" at bounding box center [741, 368] width 125 height 31
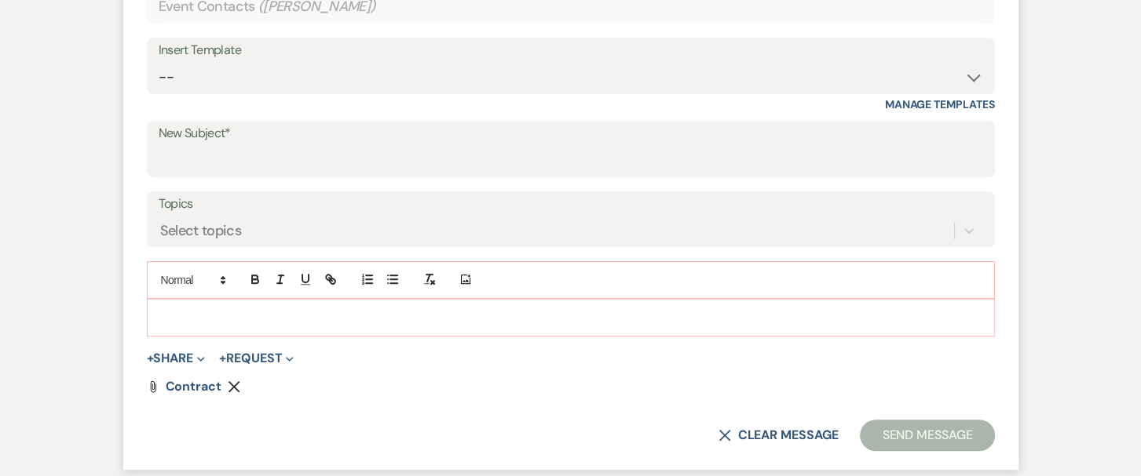
click at [484, 309] on p at bounding box center [570, 317] width 823 height 17
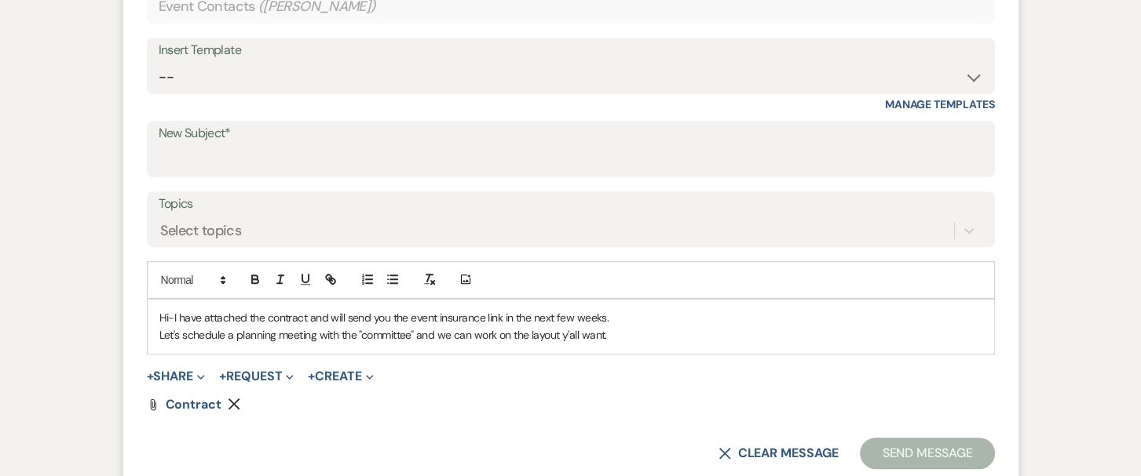
click at [428, 213] on label "Topics" at bounding box center [571, 204] width 824 height 23
click at [162, 220] on input "Topics" at bounding box center [161, 230] width 2 height 21
click at [637, 330] on p "Let's schedule a planning meeting with the "committee" and we can work on the l…" at bounding box center [570, 335] width 823 height 17
click at [895, 330] on p "Let's schedule a planning meeting with the "committee" and we can work on the l…" at bounding box center [570, 335] width 823 height 17
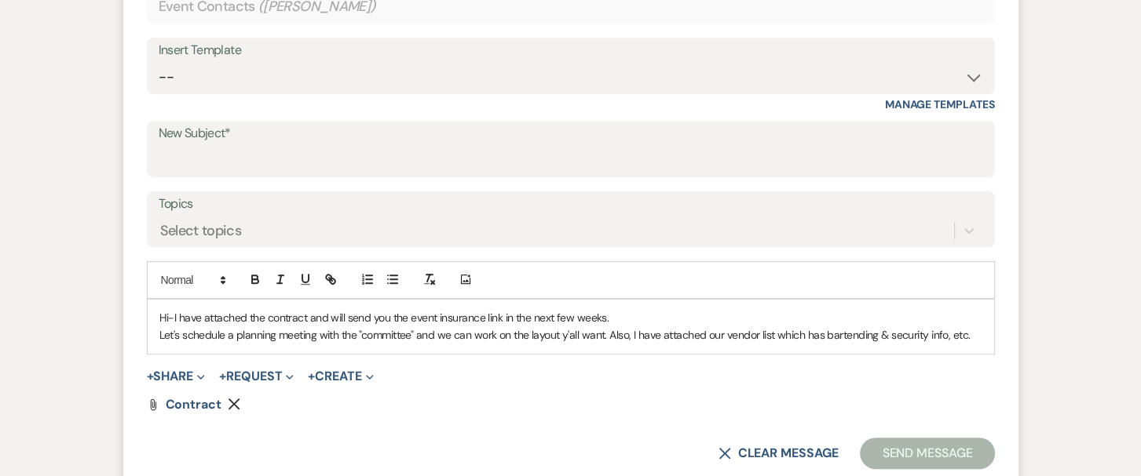
click at [973, 332] on p "Let's schedule a planning meeting with the "committee" and we can work on the l…" at bounding box center [570, 335] width 823 height 17
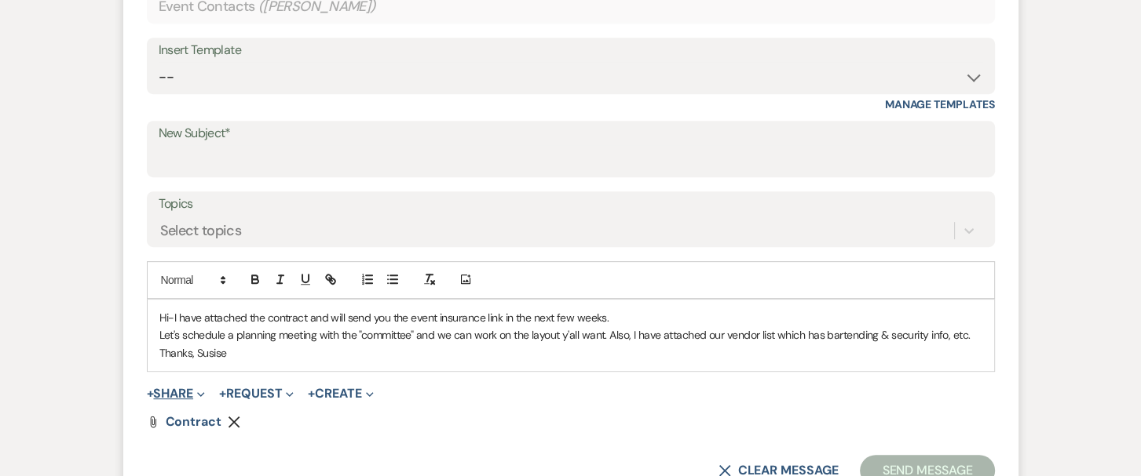
click at [181, 392] on button "+ Share Expand" at bounding box center [176, 394] width 59 height 13
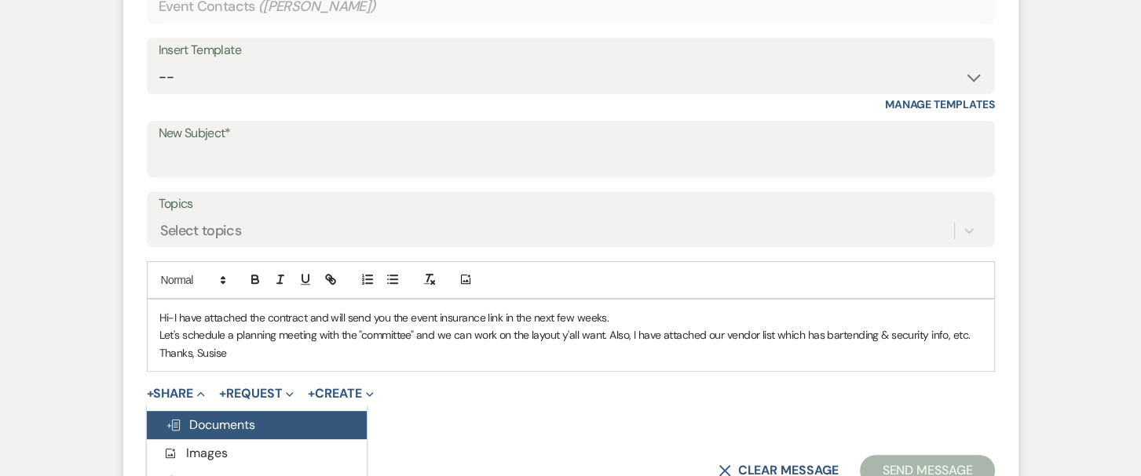
click at [182, 417] on span "Doc Upload Documents" at bounding box center [210, 425] width 89 height 16
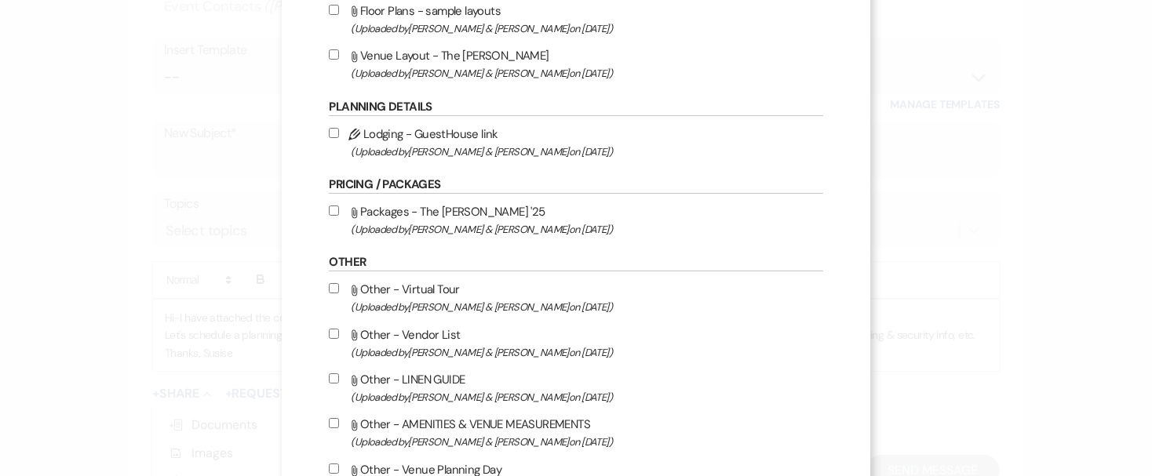
scroll to position [492, 0]
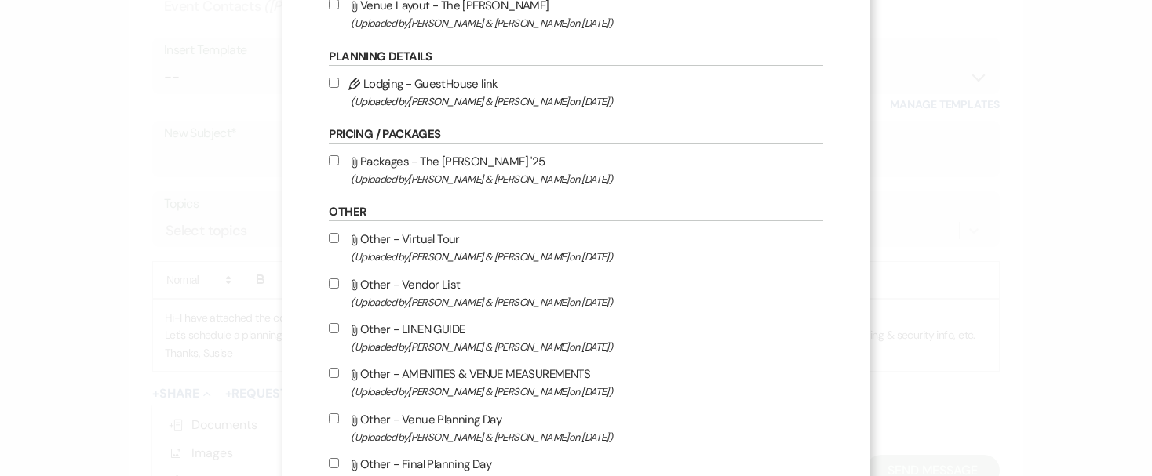
click at [339, 285] on input "Attach File Other - Vendor List (Uploaded by [PERSON_NAME] & [PERSON_NAME] on […" at bounding box center [334, 284] width 10 height 10
checkbox input "true"
click at [339, 374] on input "Attach File Other - AMENITIES & VENUE MEASUREMENTS (Uploaded by [PERSON_NAME] &…" at bounding box center [334, 373] width 10 height 10
checkbox input "true"
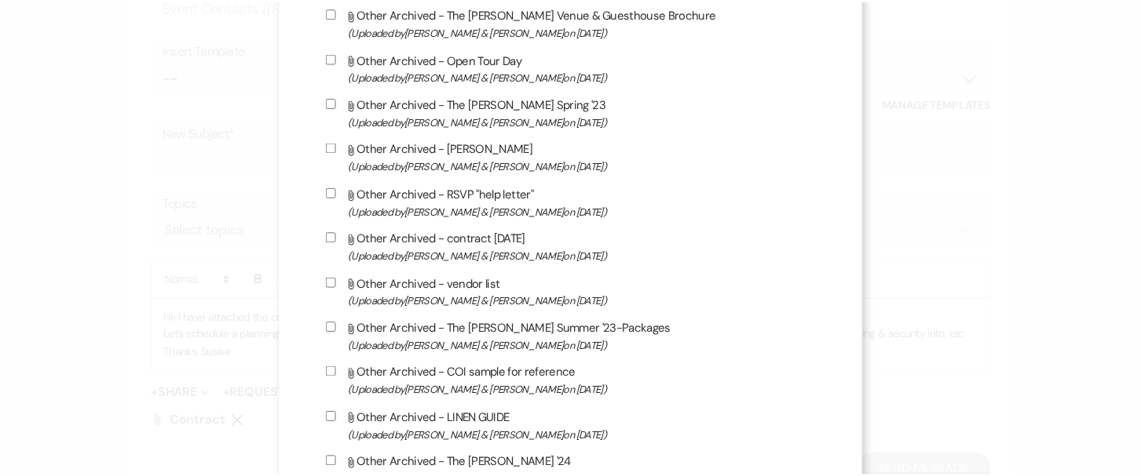
scroll to position [1363, 0]
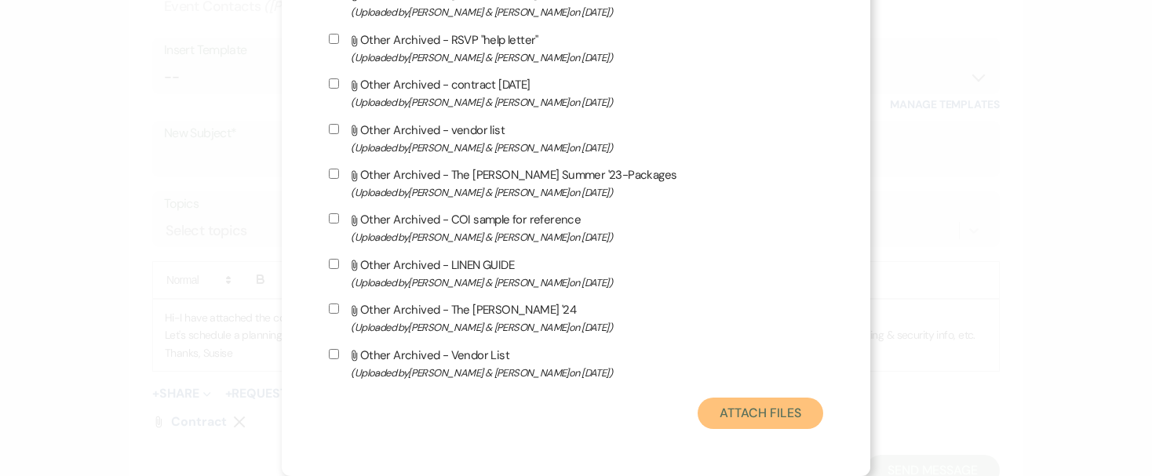
click at [718, 411] on button "Attach Files" at bounding box center [760, 413] width 125 height 31
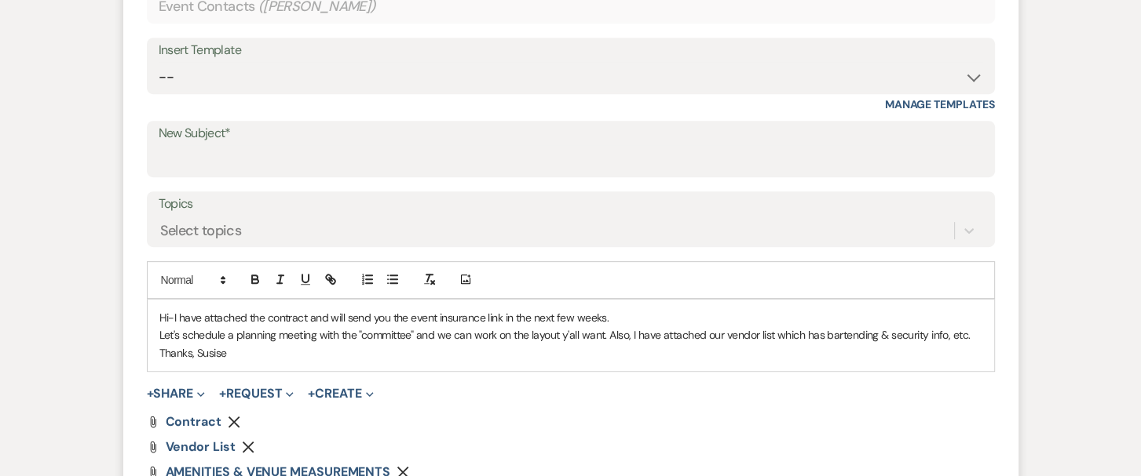
click at [609, 330] on p "Let's schedule a planning meeting with the "committee" and we can work on the l…" at bounding box center [570, 335] width 823 height 17
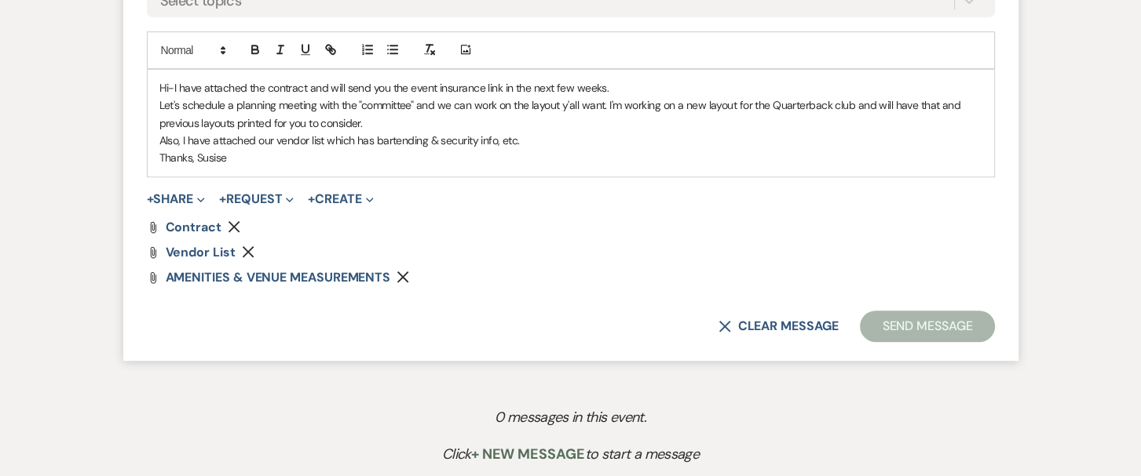
scroll to position [942, 0]
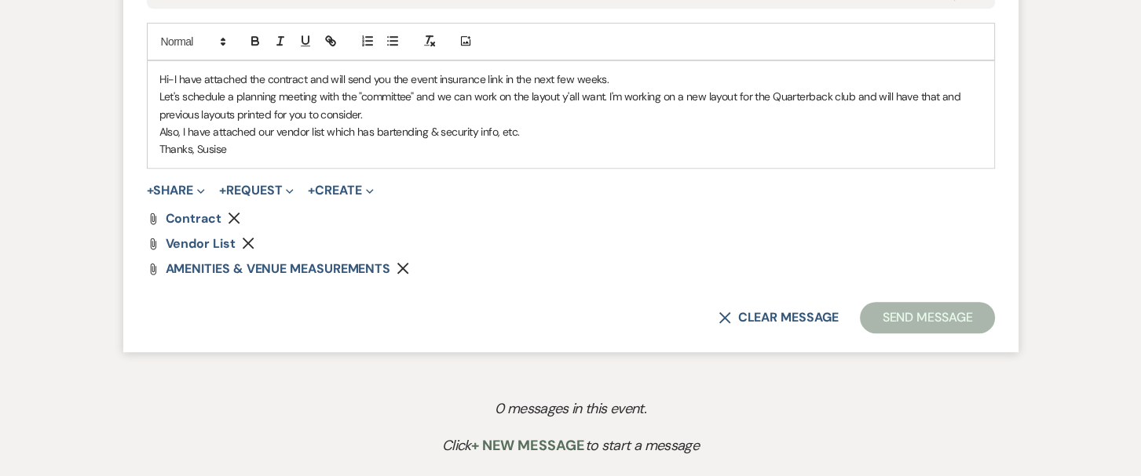
click at [893, 317] on button "Send Message" at bounding box center [927, 317] width 134 height 31
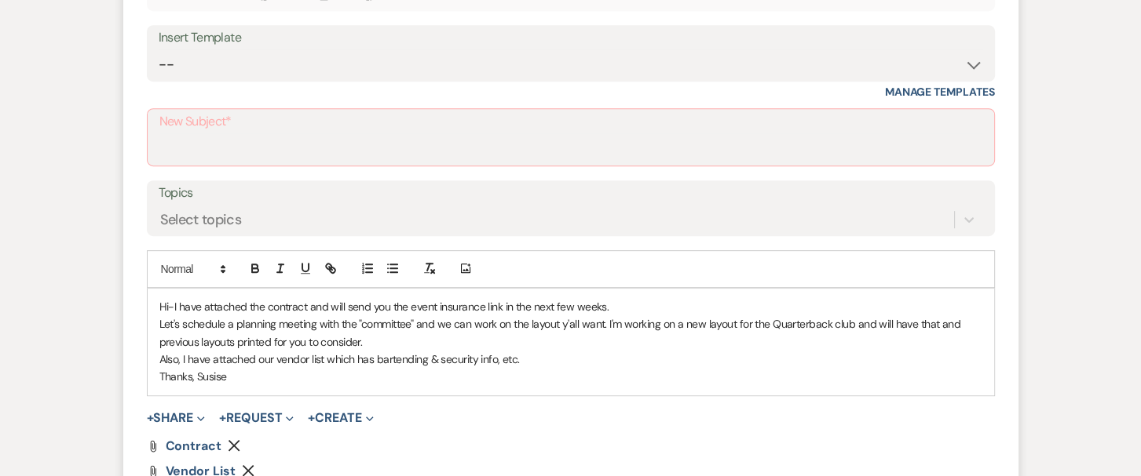
scroll to position [700, 0]
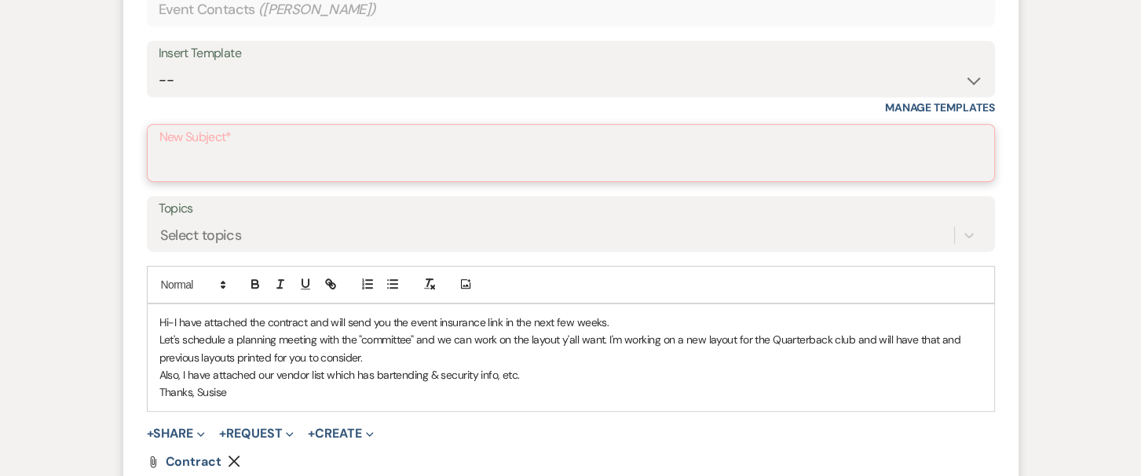
click at [590, 155] on input "New Subject*" at bounding box center [570, 164] width 823 height 31
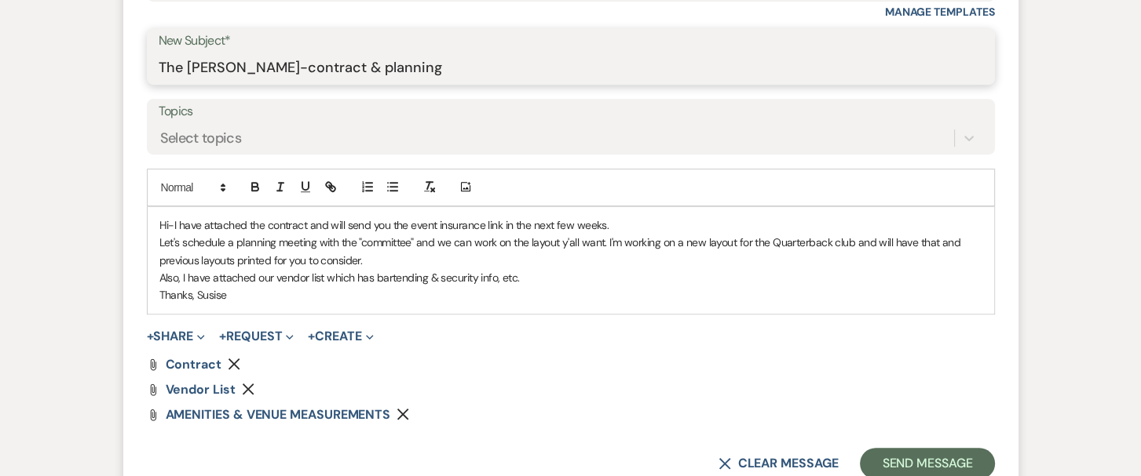
scroll to position [800, 0]
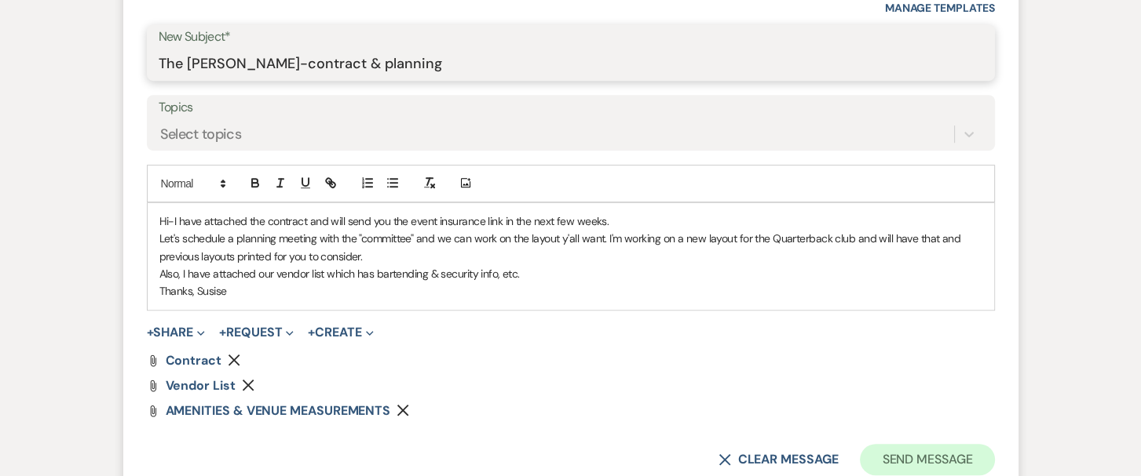
type input "The [PERSON_NAME]-contract & planning"
click at [901, 451] on button "Send Message" at bounding box center [927, 459] width 134 height 31
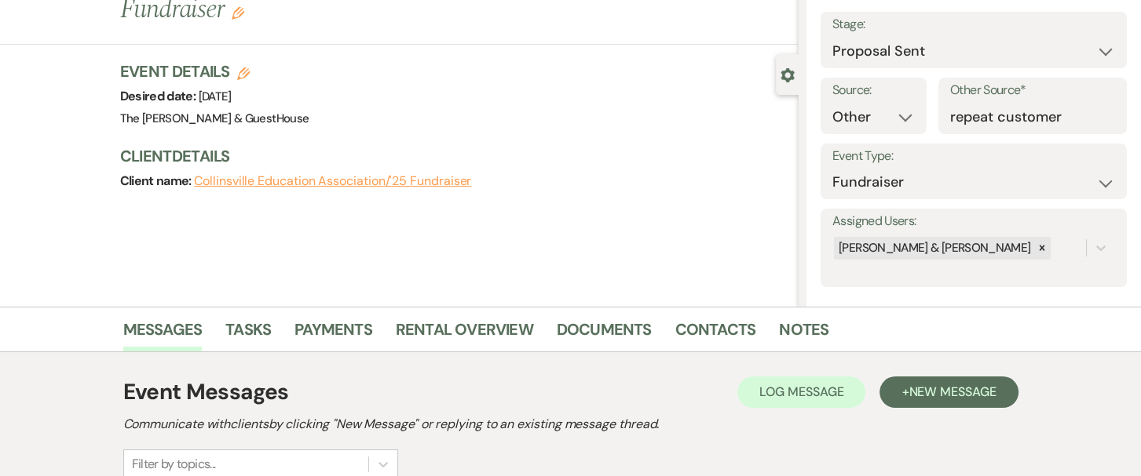
scroll to position [79, 0]
